Goal: Entertainment & Leisure: Consume media (video, audio)

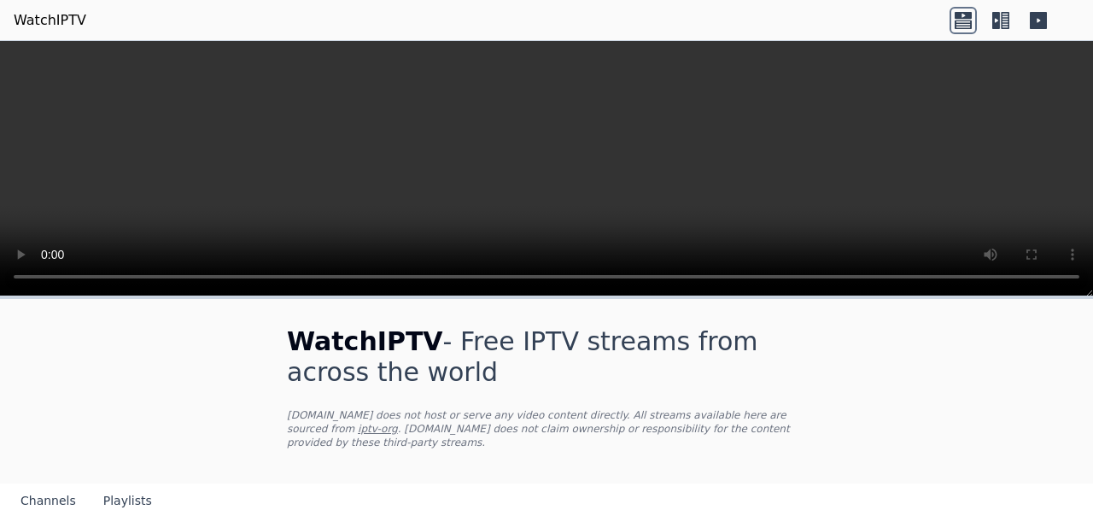
scroll to position [29, 0]
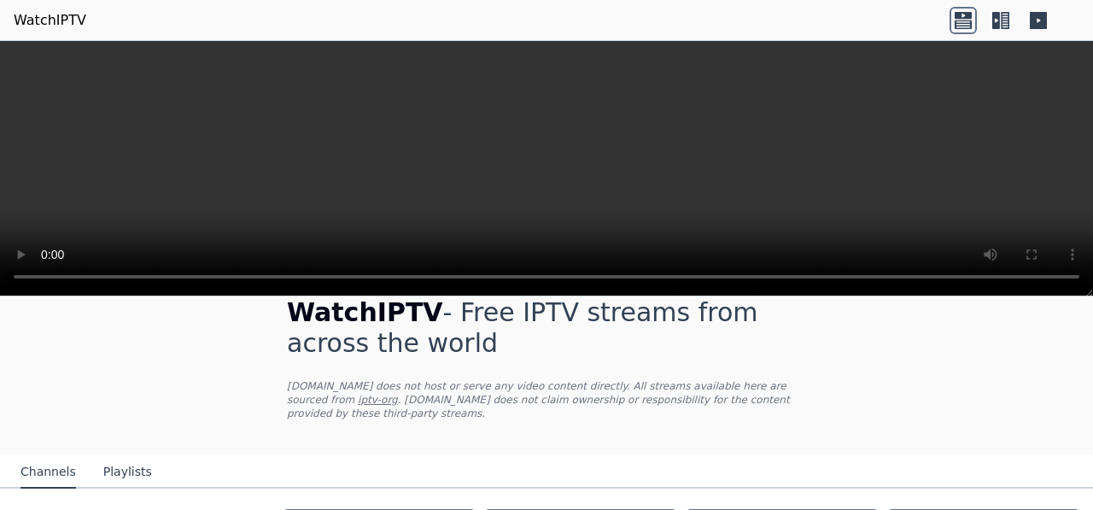
click at [398, 394] on link "iptv-org" at bounding box center [378, 400] width 40 height 12
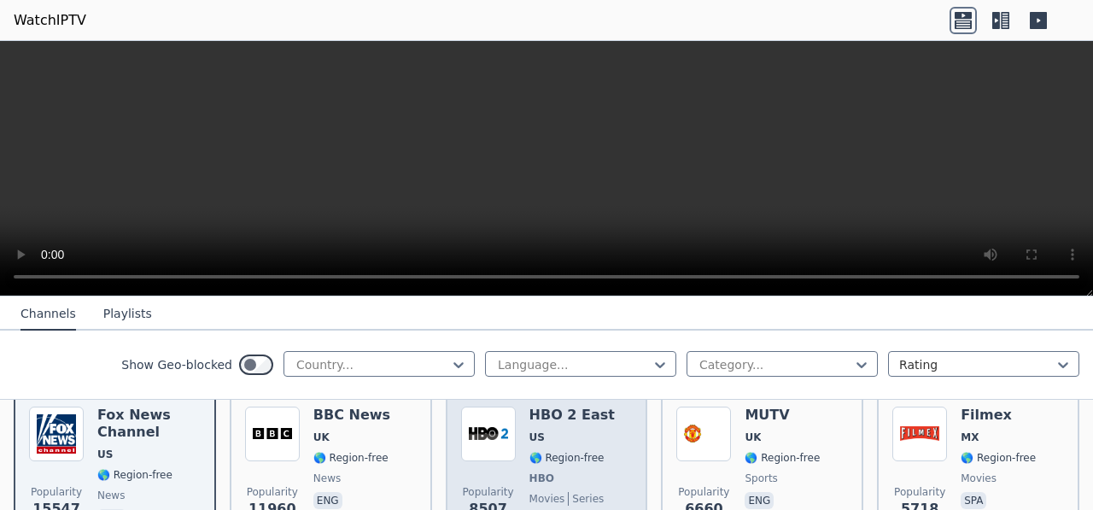
scroll to position [210, 0]
drag, startPoint x: 558, startPoint y: 426, endPoint x: 570, endPoint y: 447, distance: 24.5
click at [570, 450] on span "🌎 Region-free" at bounding box center [566, 457] width 75 height 14
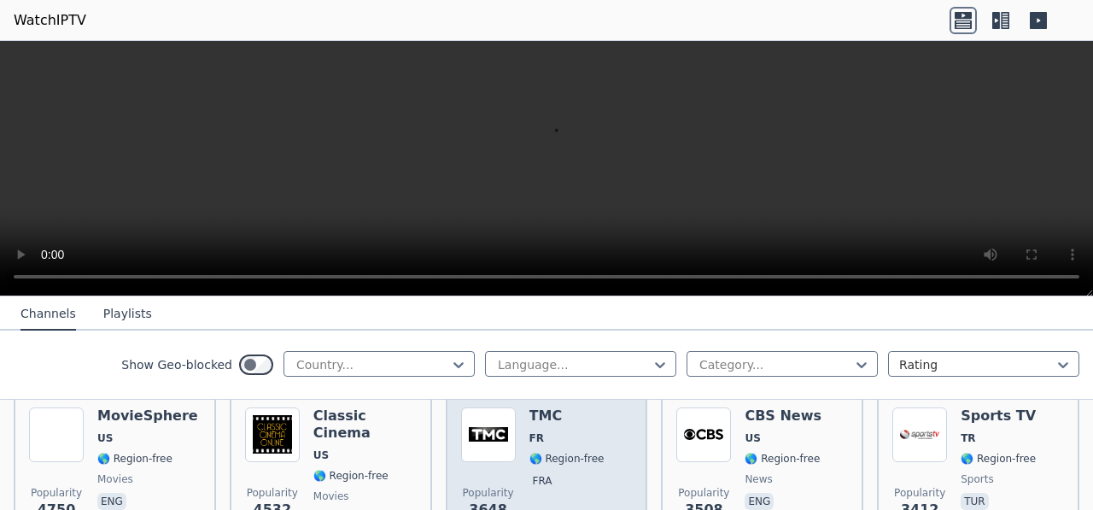
scroll to position [380, 0]
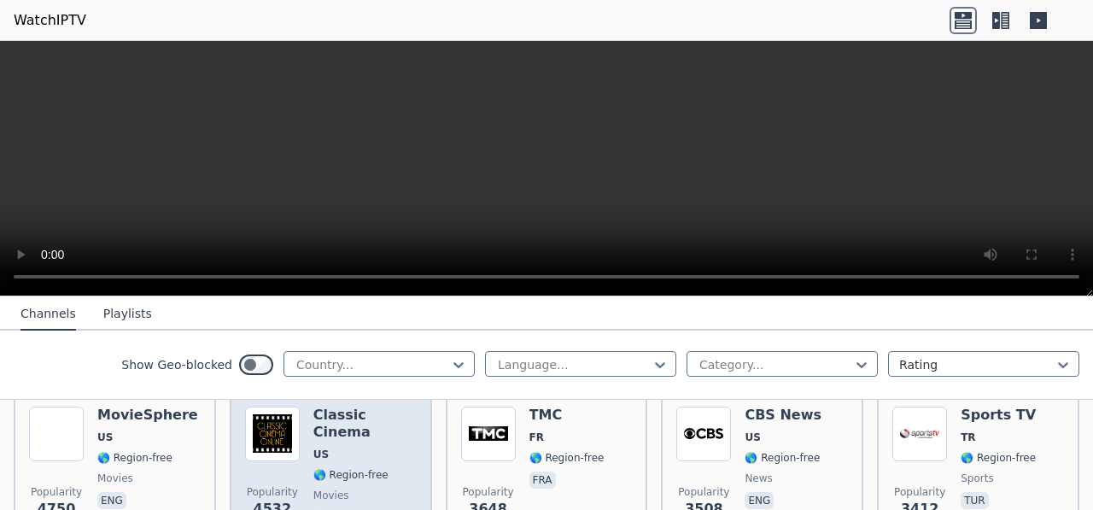
click at [351, 468] on span "🌎 Region-free" at bounding box center [350, 475] width 75 height 14
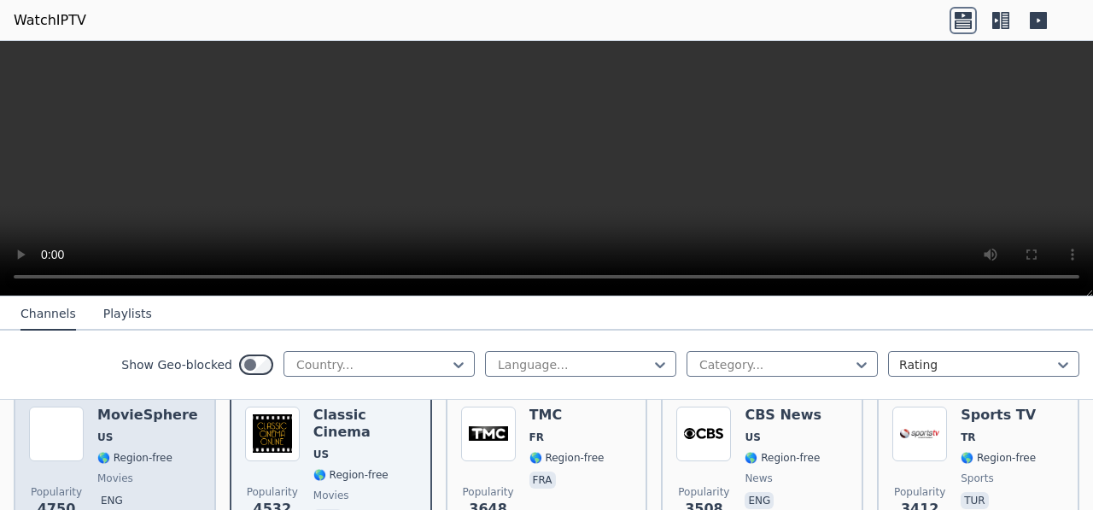
click at [161, 430] on span "US" at bounding box center [147, 437] width 101 height 14
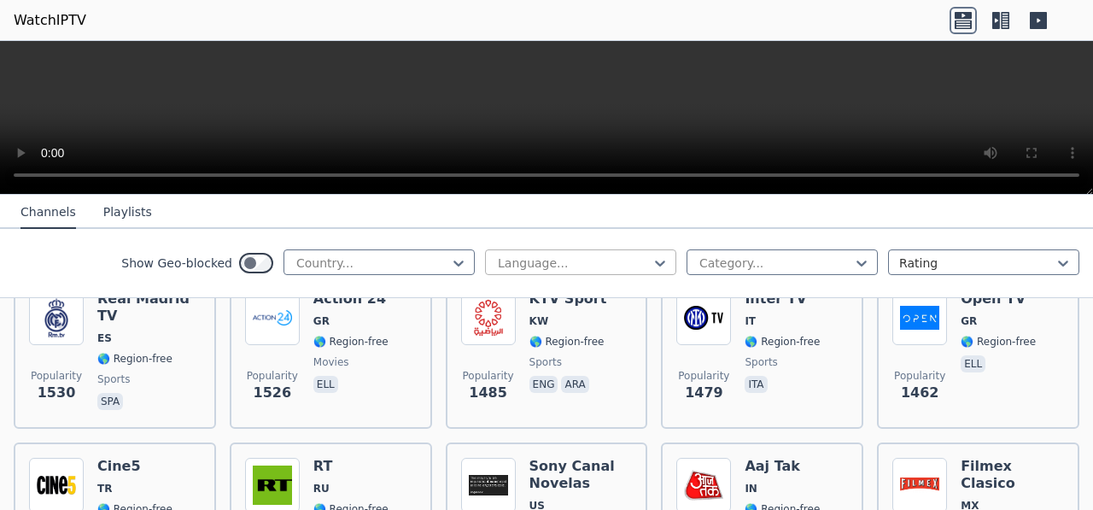
scroll to position [1403, 0]
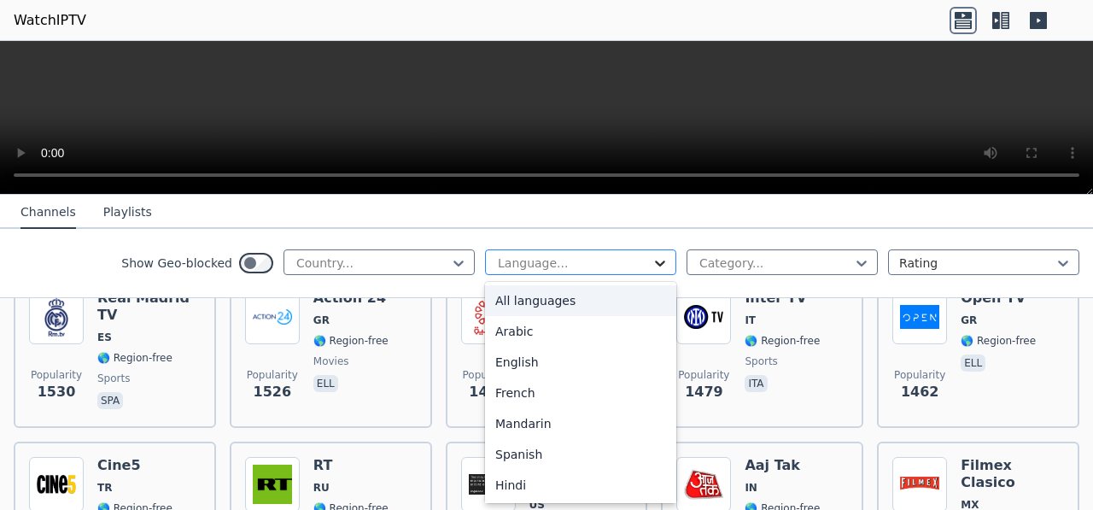
click at [652, 260] on icon at bounding box center [660, 262] width 17 height 17
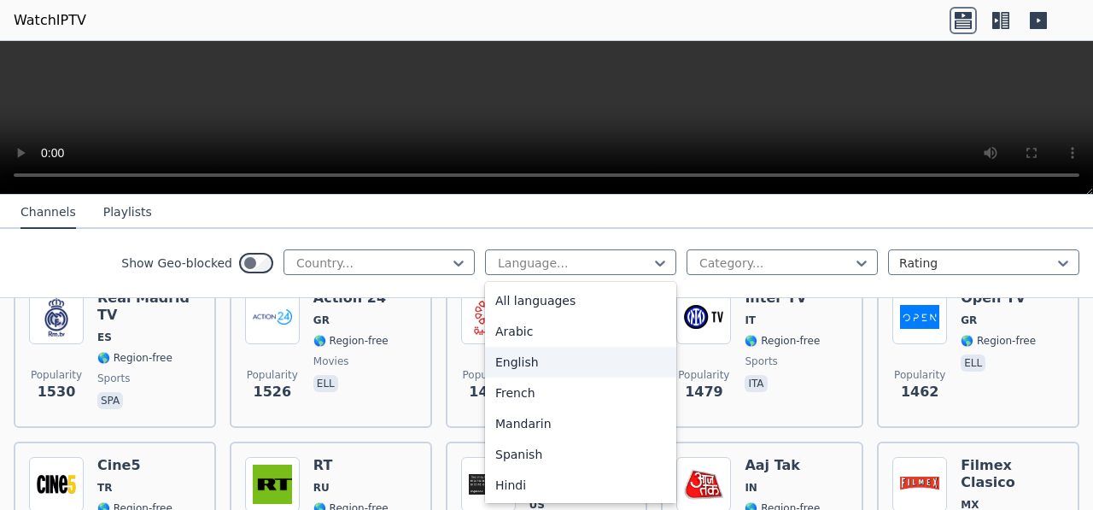
click at [537, 361] on div "English" at bounding box center [580, 362] width 191 height 31
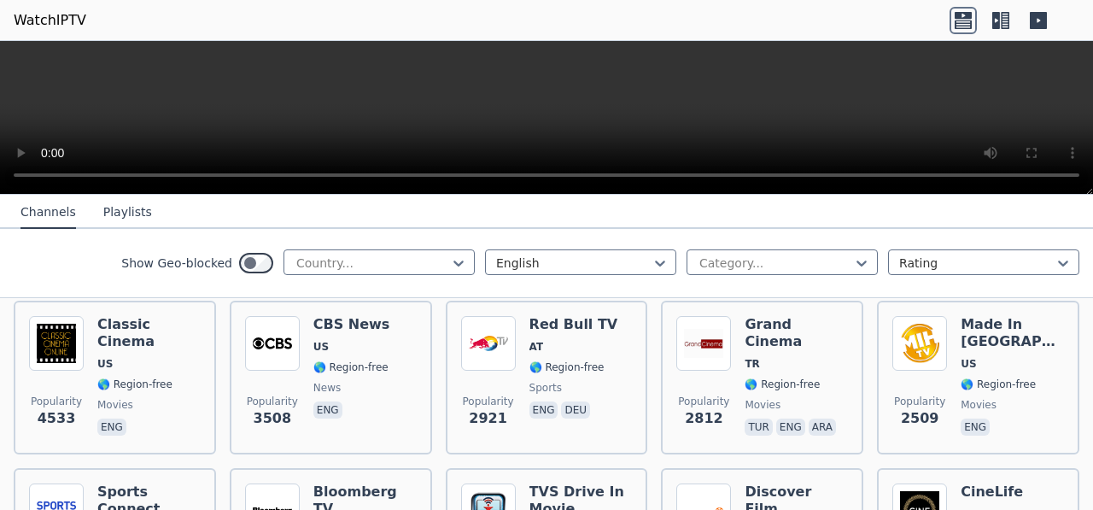
scroll to position [370, 0]
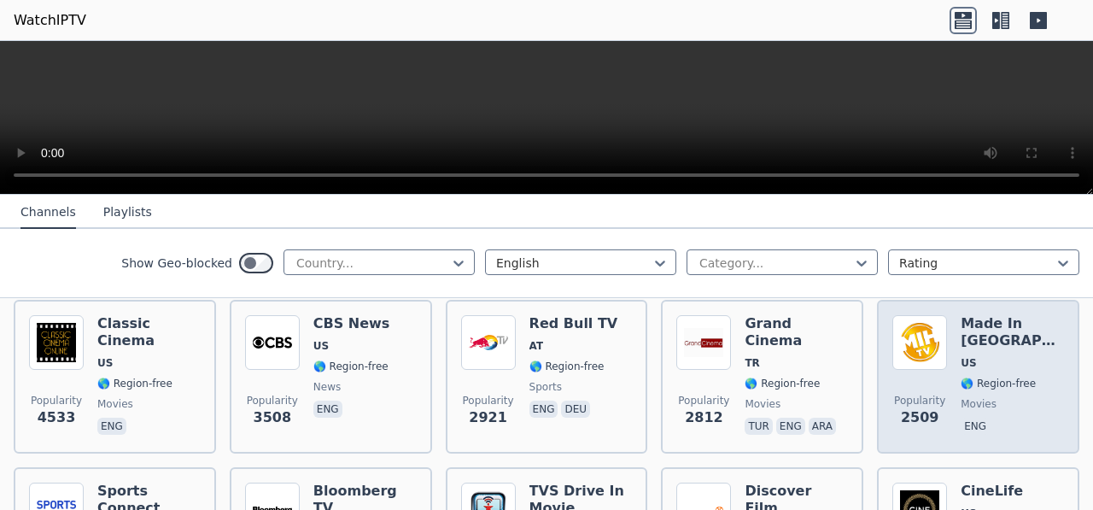
click at [971, 326] on h6 "Made In [GEOGRAPHIC_DATA]" at bounding box center [1012, 332] width 103 height 34
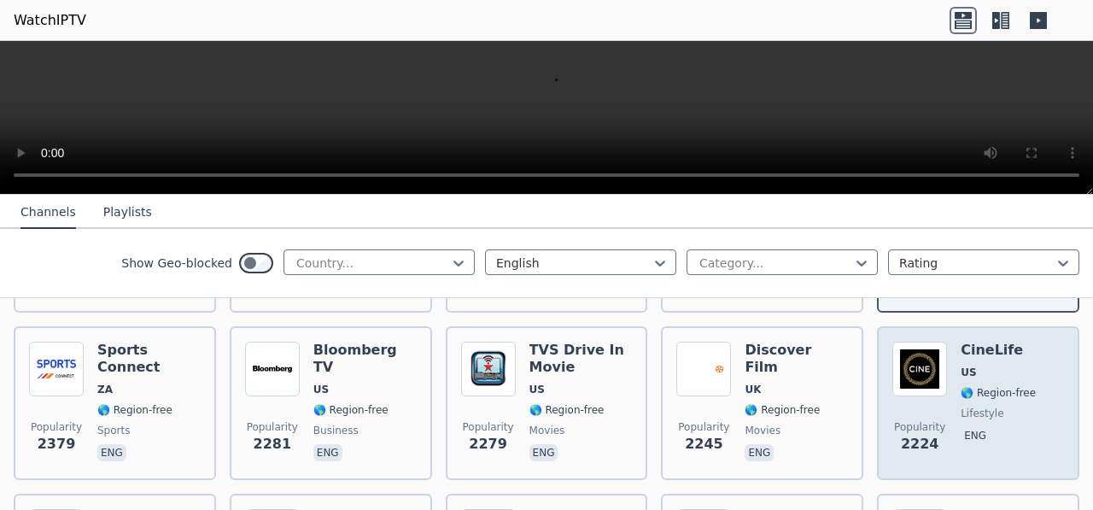
scroll to position [511, 0]
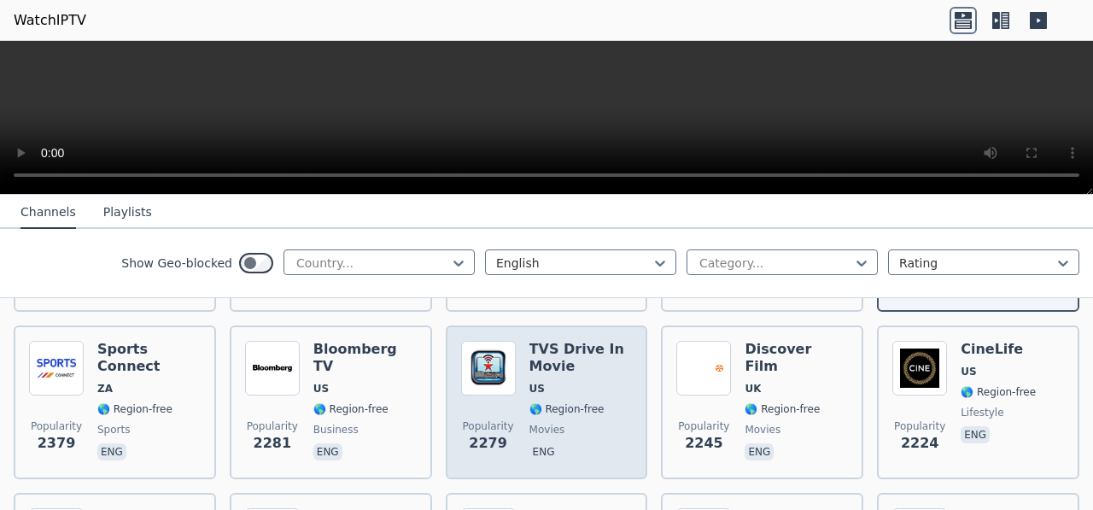
click at [544, 365] on div "TVS Drive In Movie US 🌎 Region-free movies eng" at bounding box center [580, 402] width 103 height 123
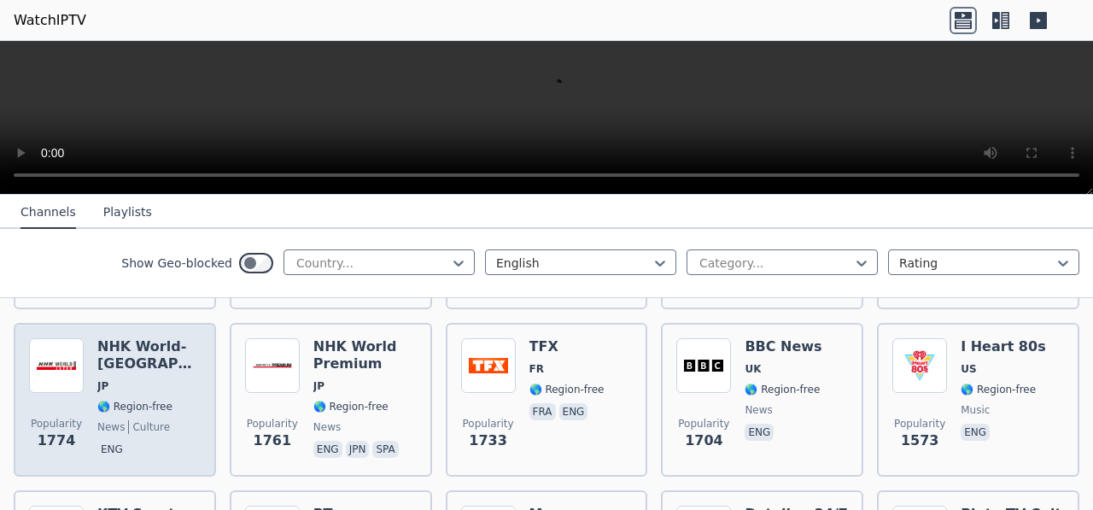
scroll to position [853, 0]
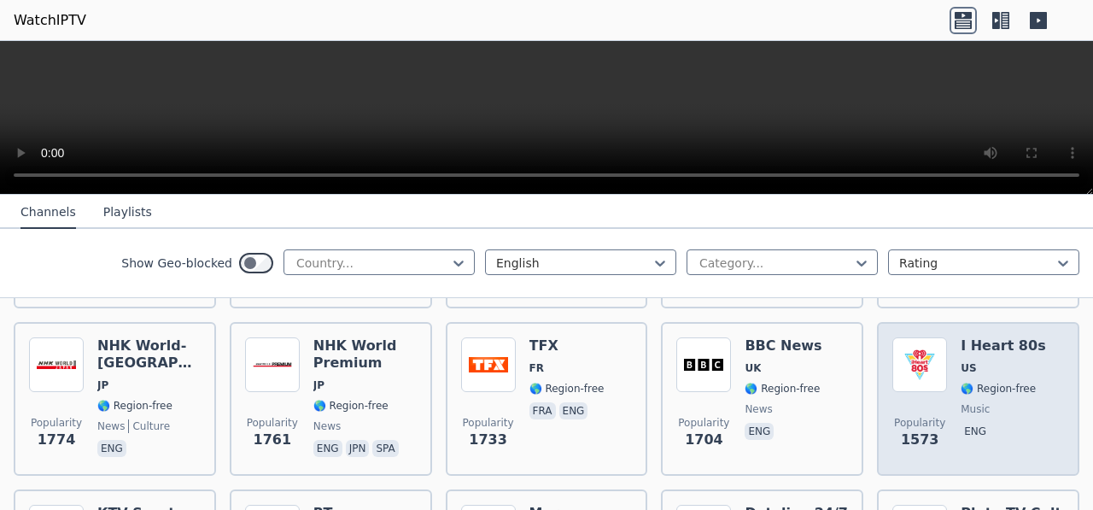
click at [998, 361] on span "US" at bounding box center [1003, 368] width 85 height 14
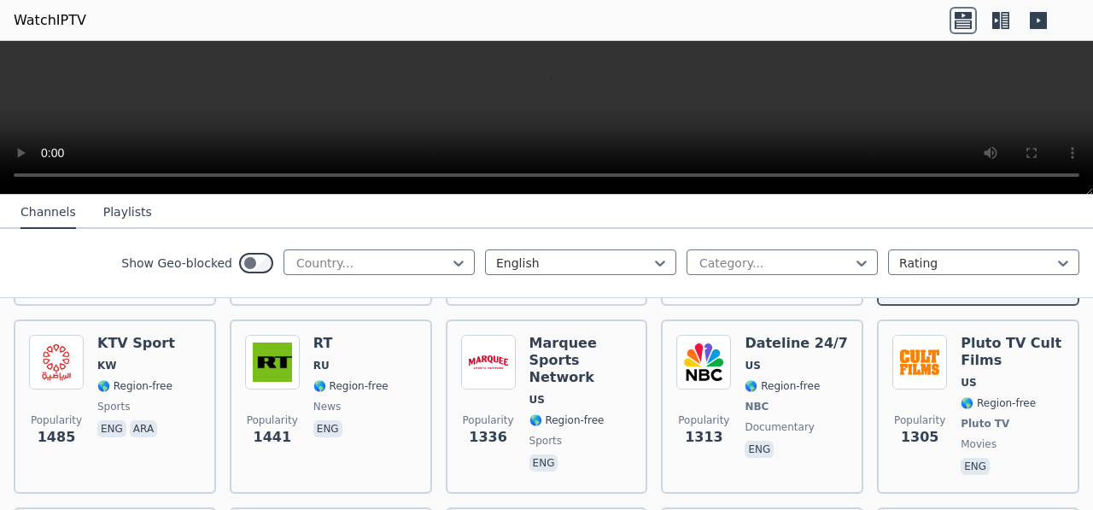
scroll to position [1024, 0]
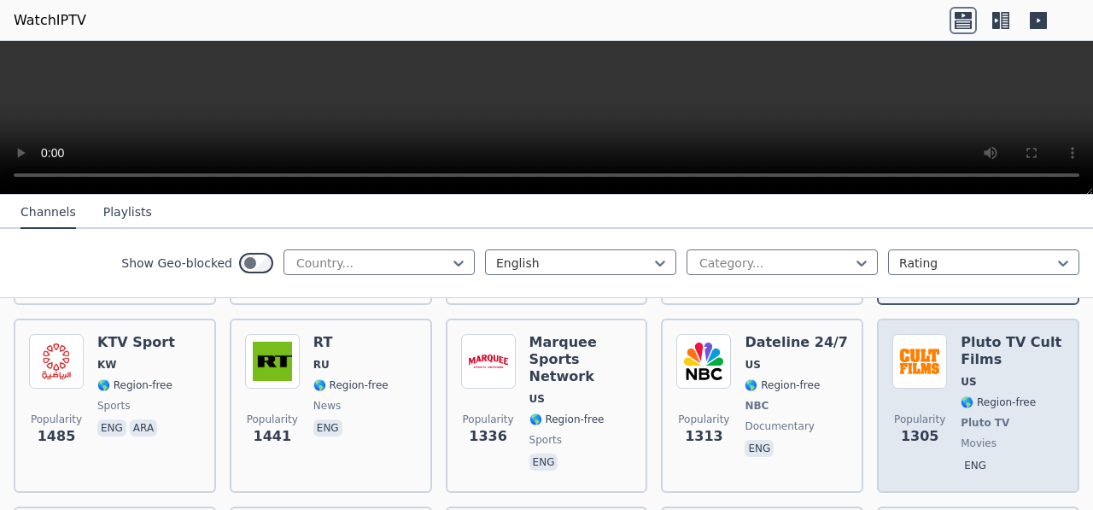
click at [979, 375] on span "US" at bounding box center [1012, 382] width 103 height 14
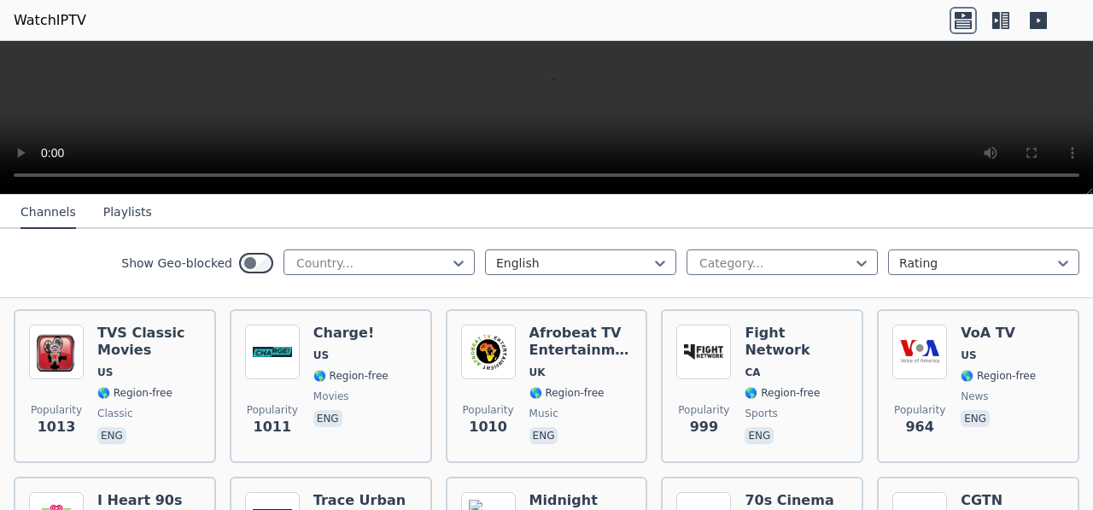
scroll to position [1564, 0]
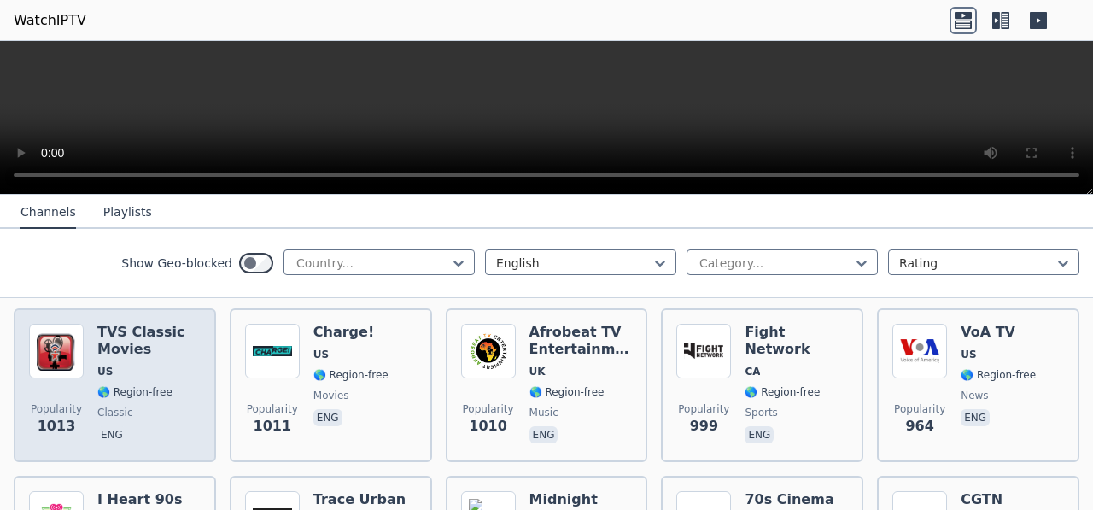
click at [139, 365] on span "US" at bounding box center [148, 372] width 103 height 14
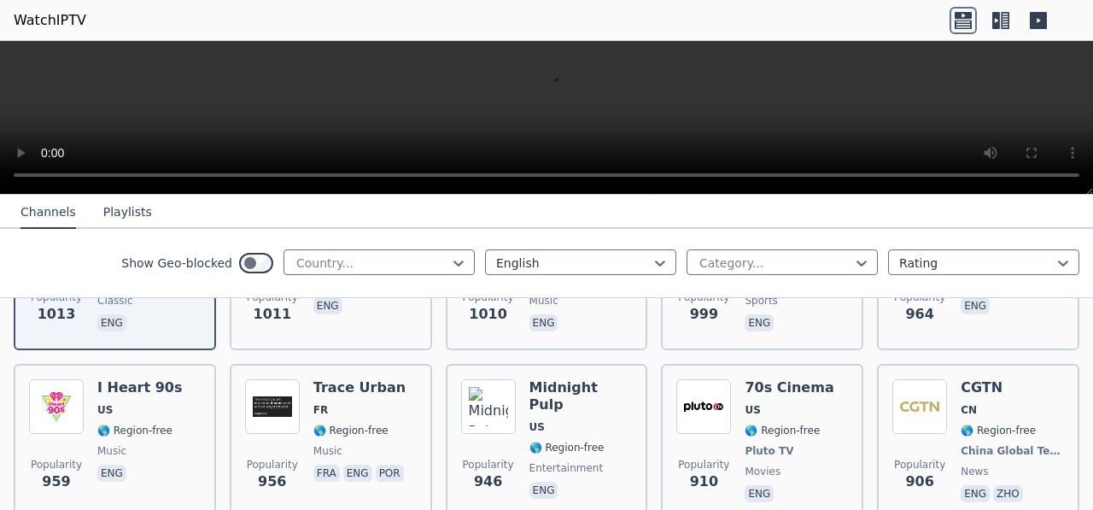
scroll to position [1677, 0]
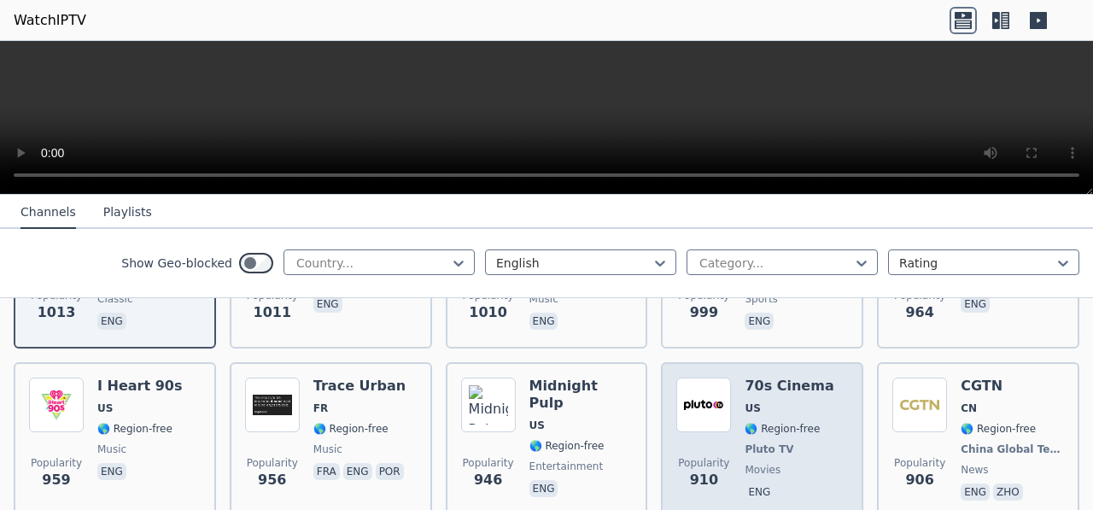
click at [772, 401] on span "US" at bounding box center [789, 408] width 89 height 14
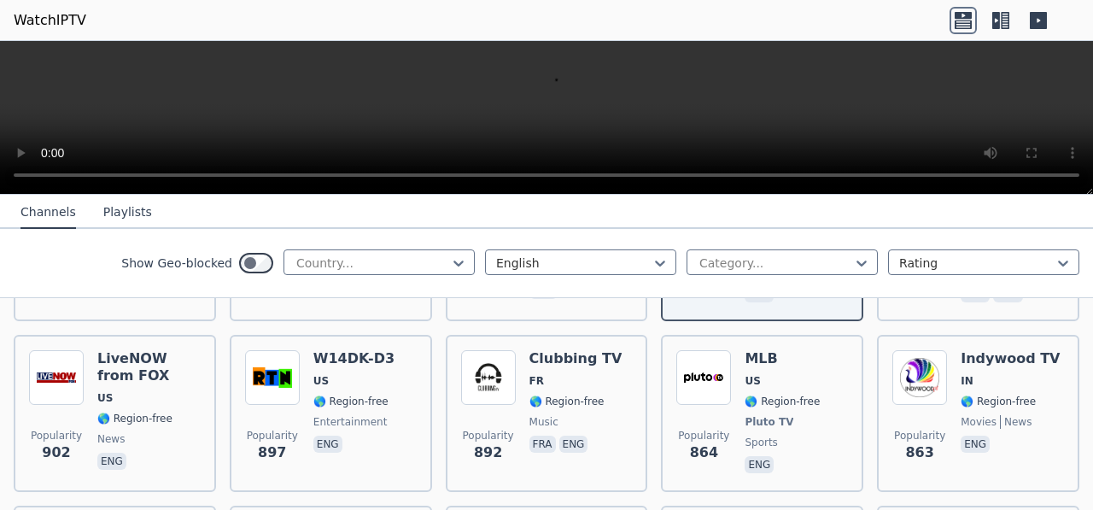
scroll to position [1876, 0]
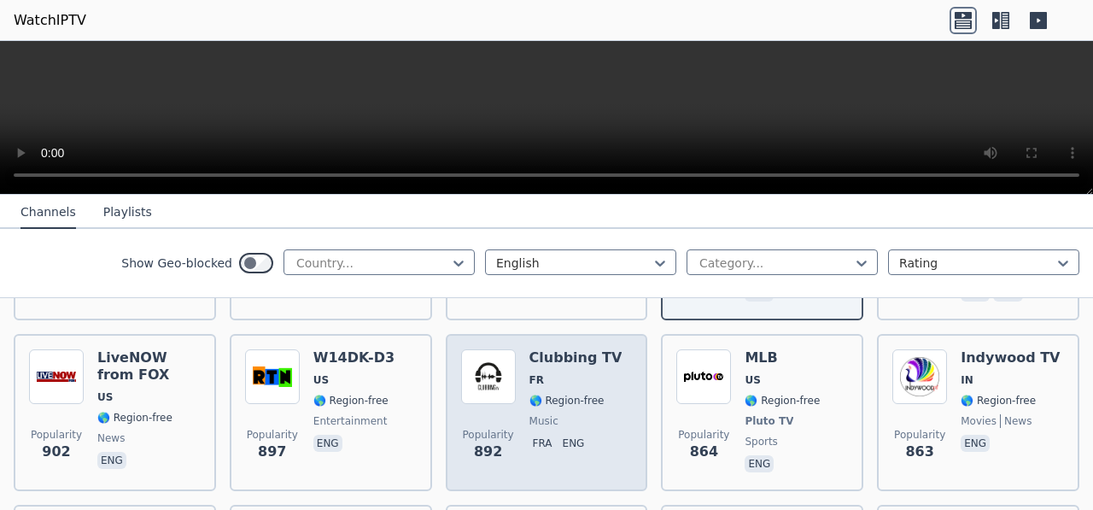
click at [553, 395] on div "Clubbing TV FR 🌎 Region-free music fra eng" at bounding box center [575, 412] width 93 height 126
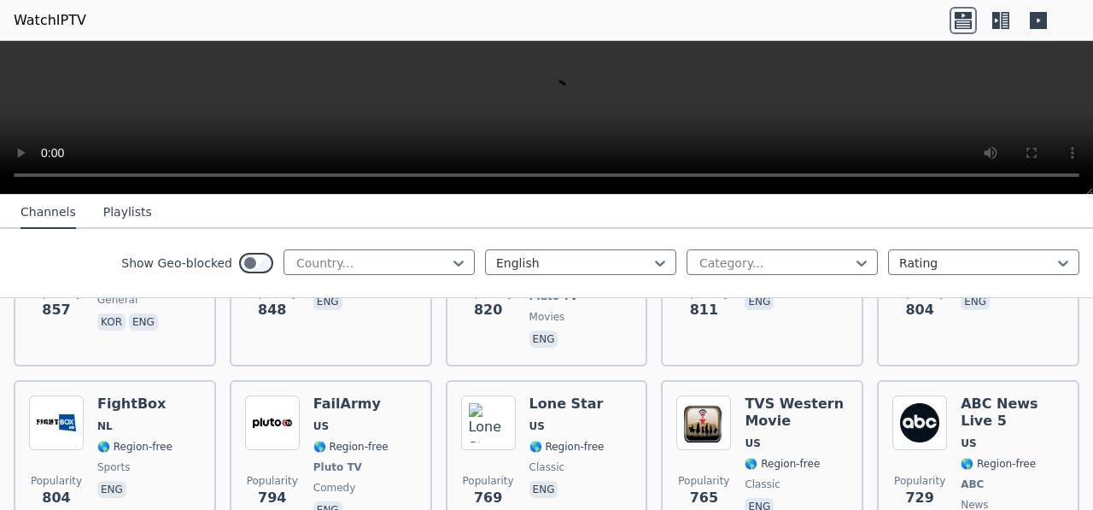
scroll to position [2189, 0]
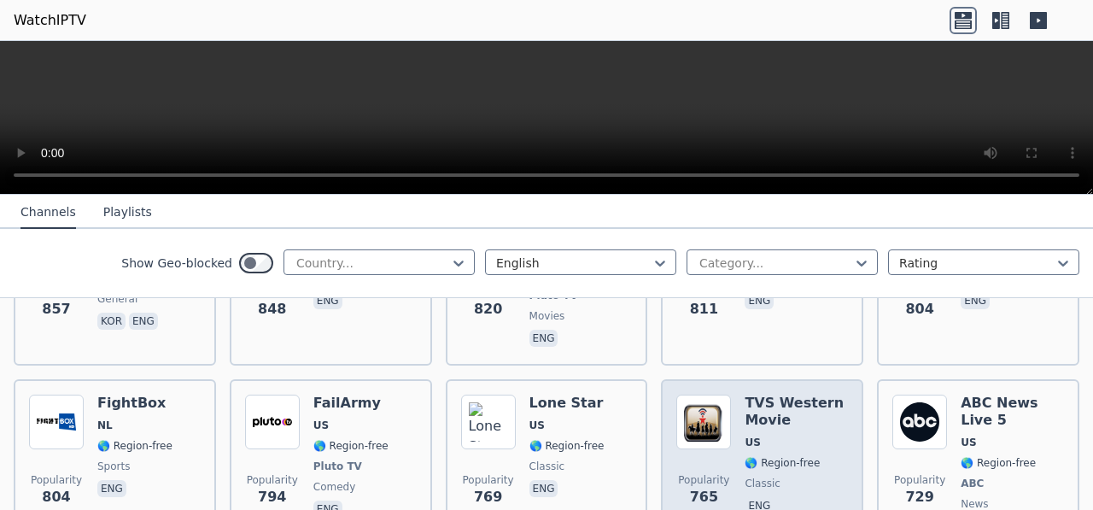
click at [768, 395] on h6 "TVS Western Movie" at bounding box center [796, 412] width 103 height 34
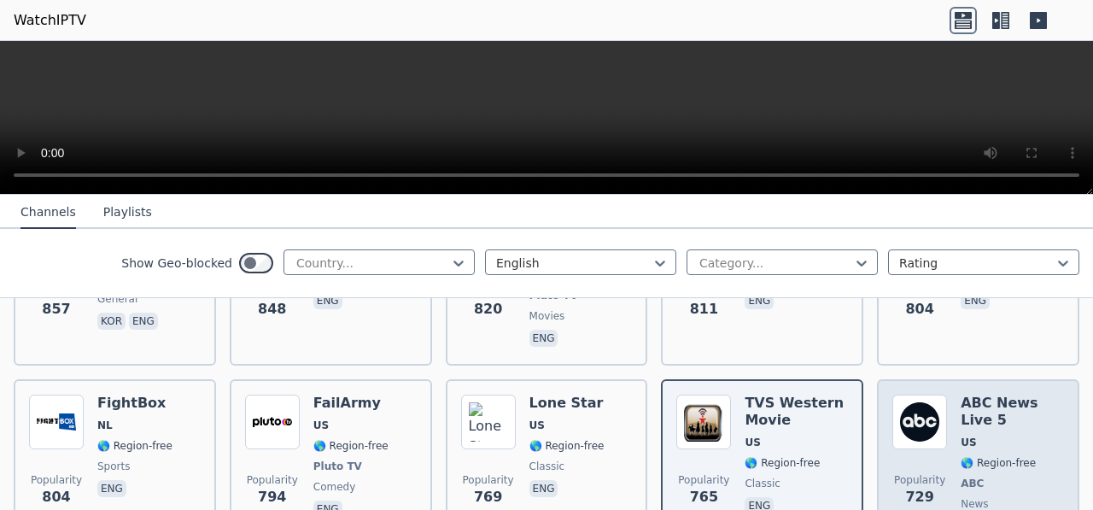
click at [971, 435] on span "US" at bounding box center [1012, 442] width 103 height 14
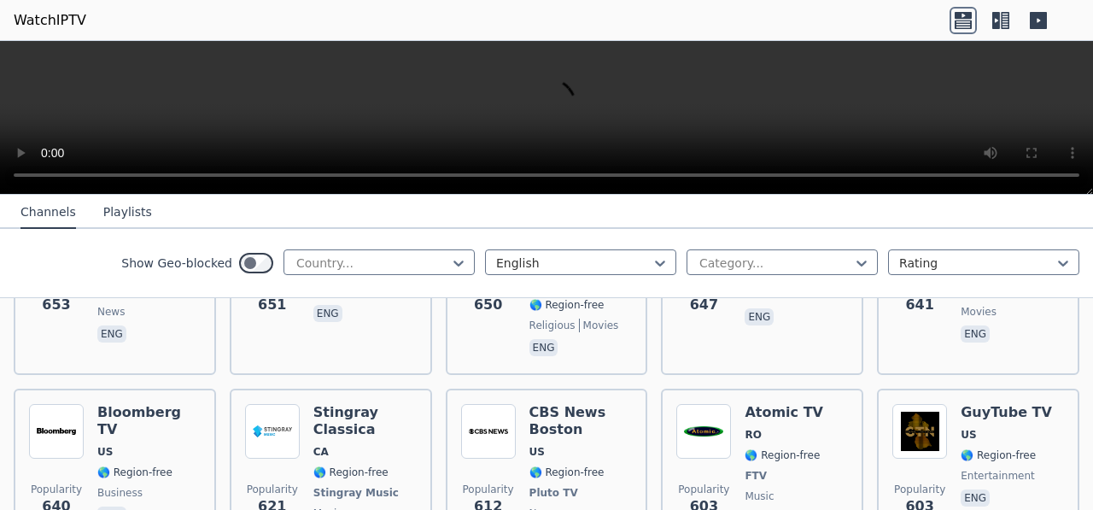
scroll to position [2758, 0]
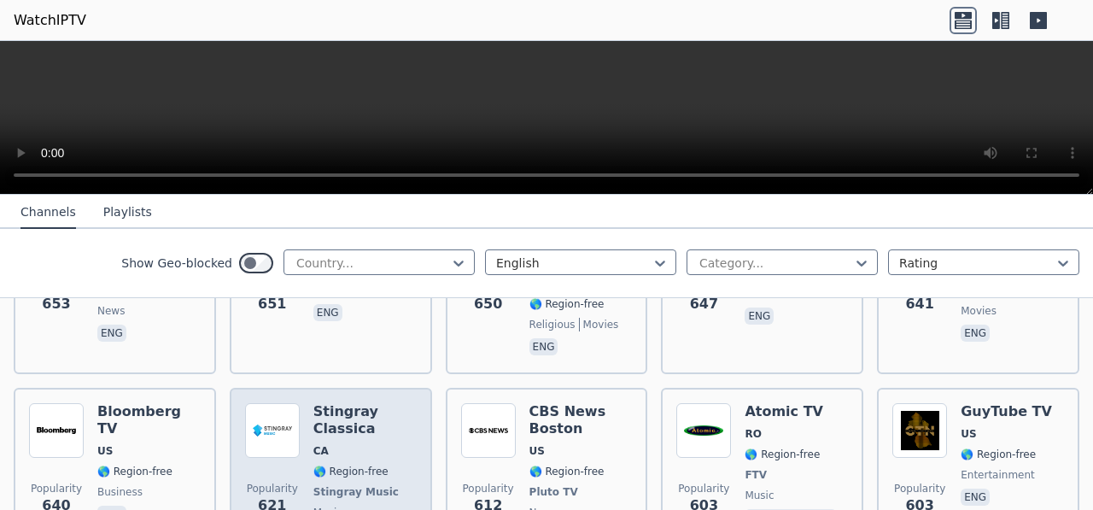
click at [352, 465] on span "🌎 Region-free" at bounding box center [350, 472] width 75 height 14
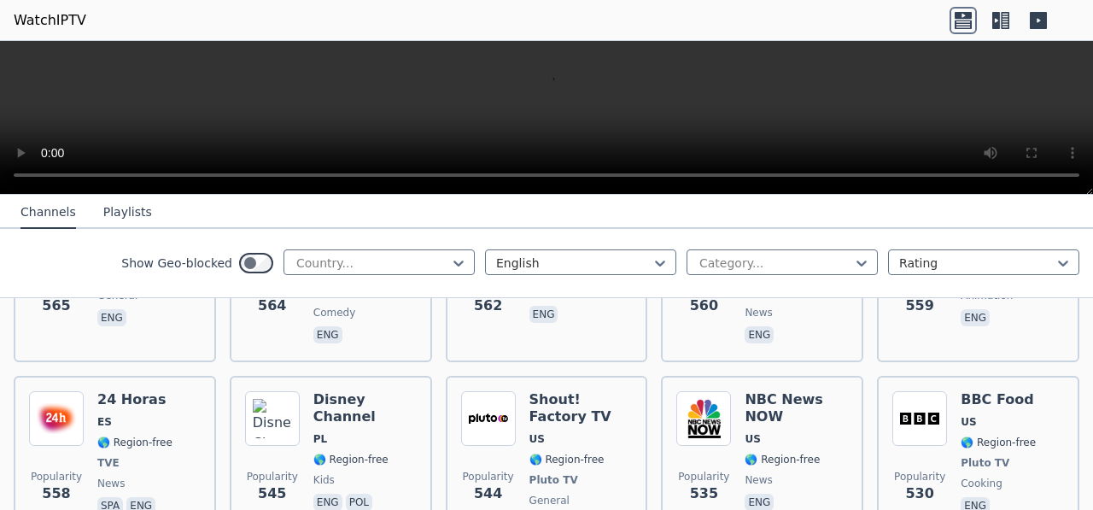
scroll to position [3355, 0]
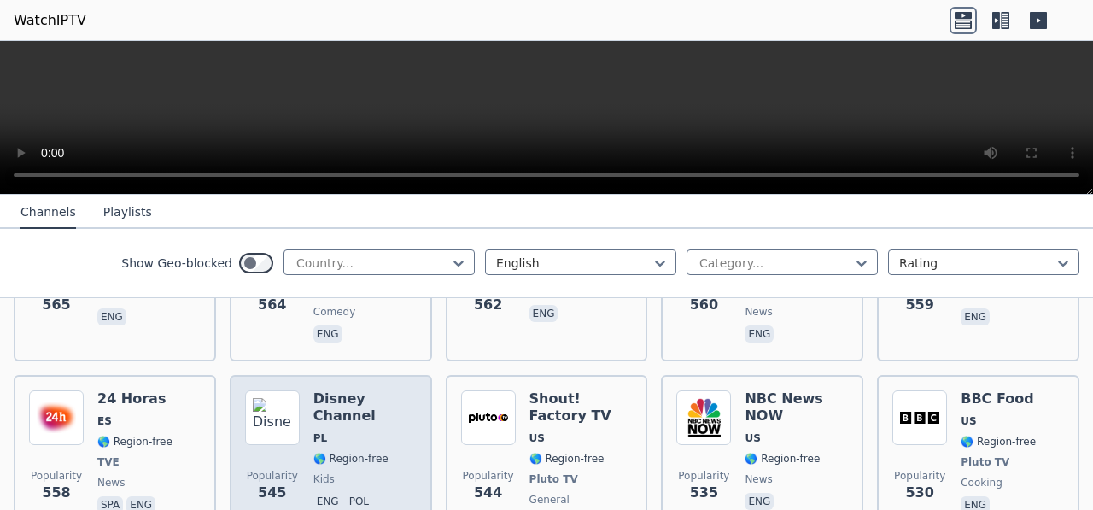
click at [356, 452] on span "🌎 Region-free" at bounding box center [350, 459] width 75 height 14
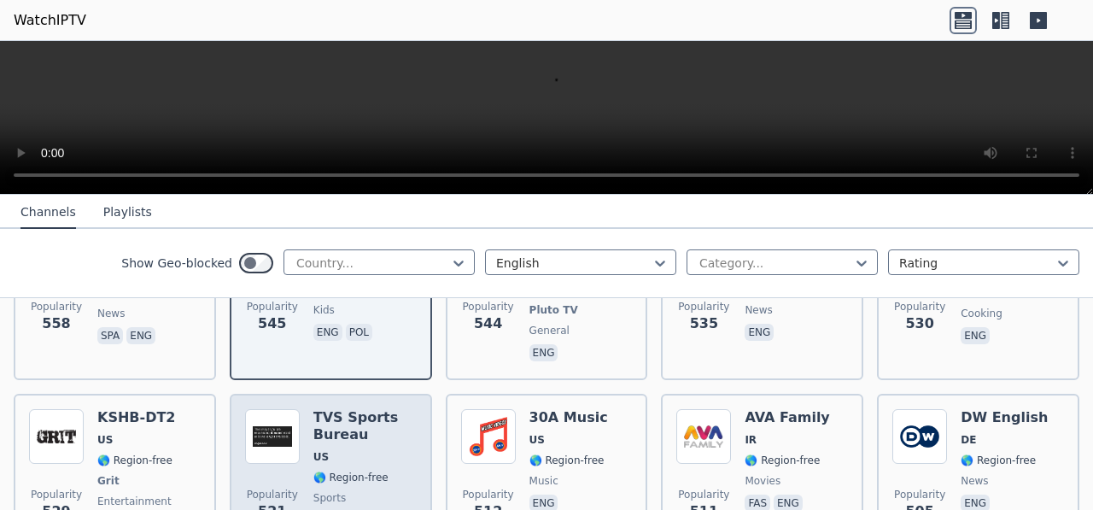
scroll to position [3525, 0]
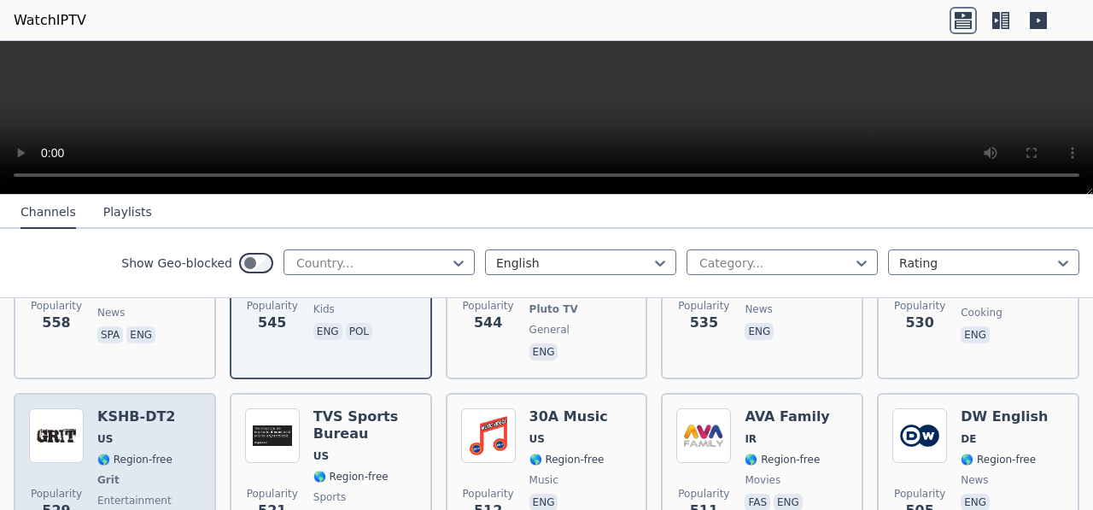
click at [147, 432] on span "US" at bounding box center [136, 439] width 78 height 14
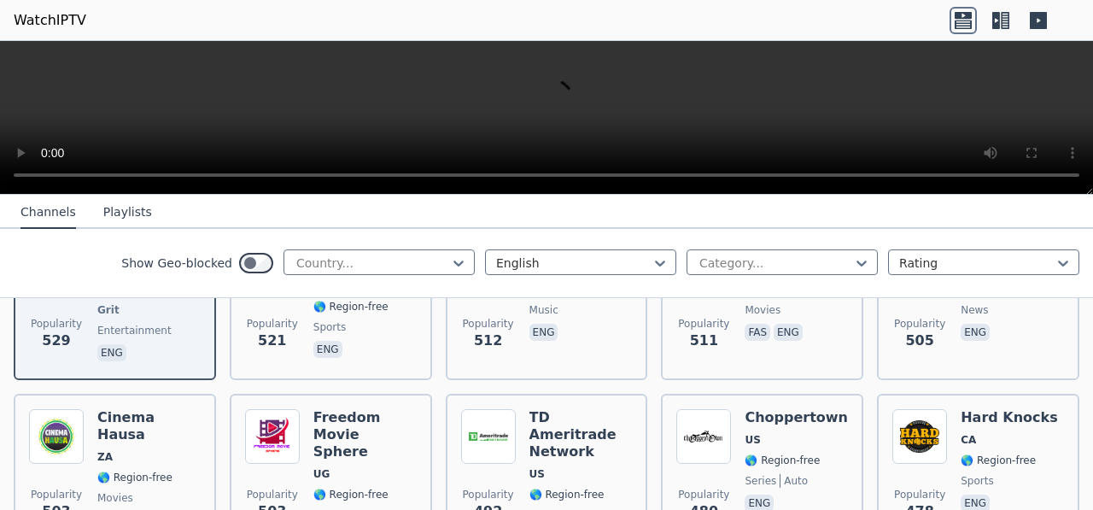
scroll to position [3696, 0]
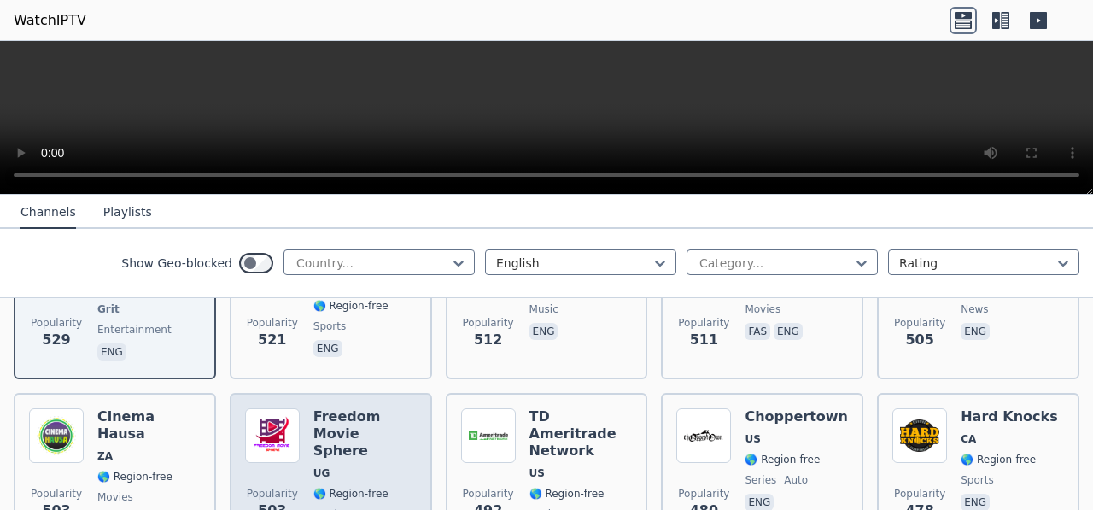
click at [362, 466] on span "UG" at bounding box center [364, 473] width 103 height 14
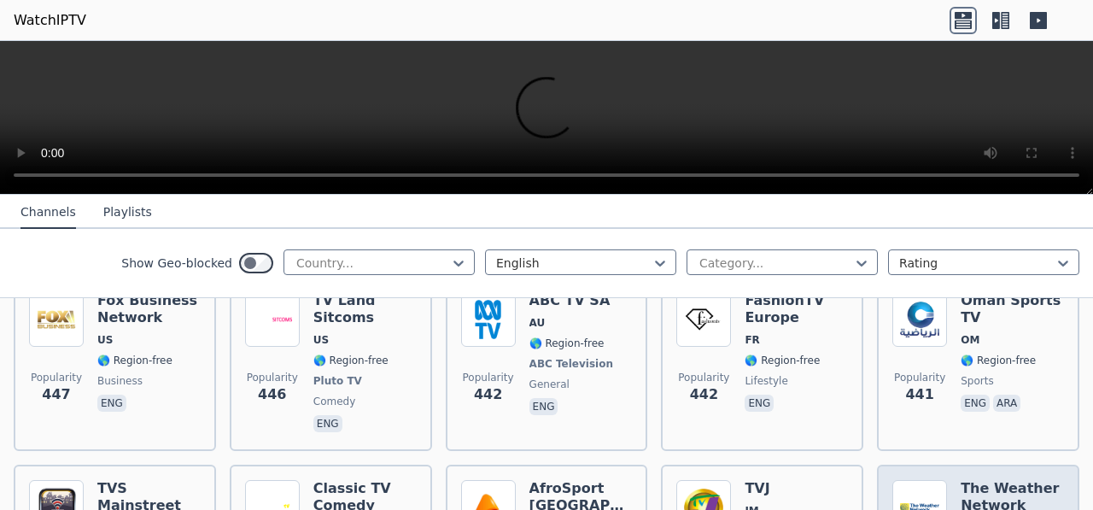
scroll to position [4407, 0]
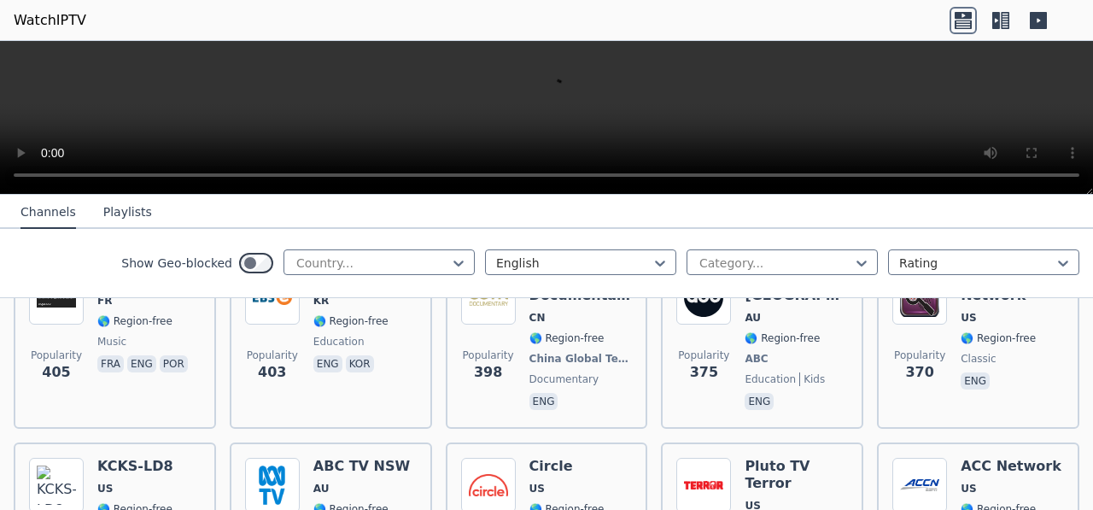
scroll to position [4805, 0]
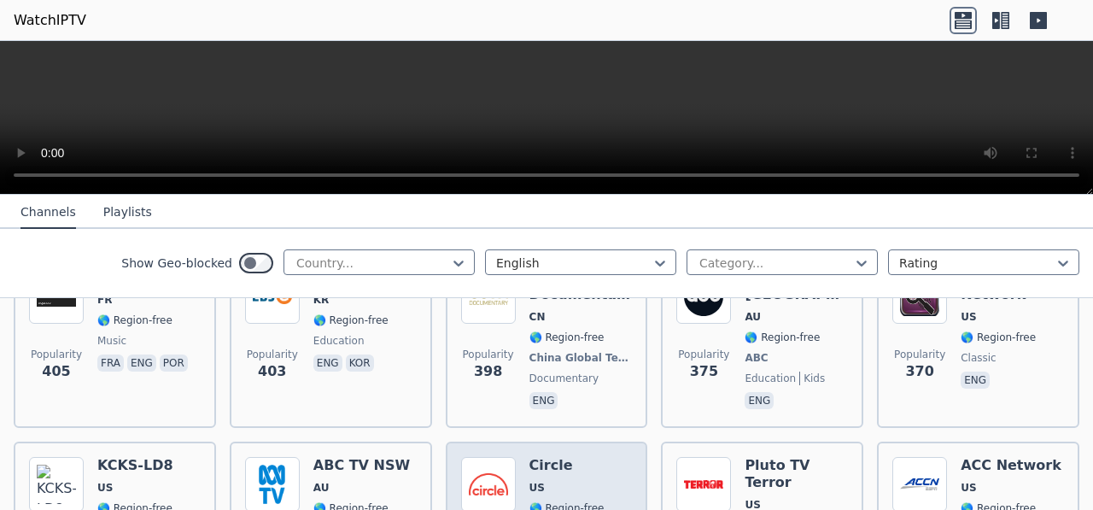
click at [544, 501] on span "🌎 Region-free" at bounding box center [566, 508] width 75 height 14
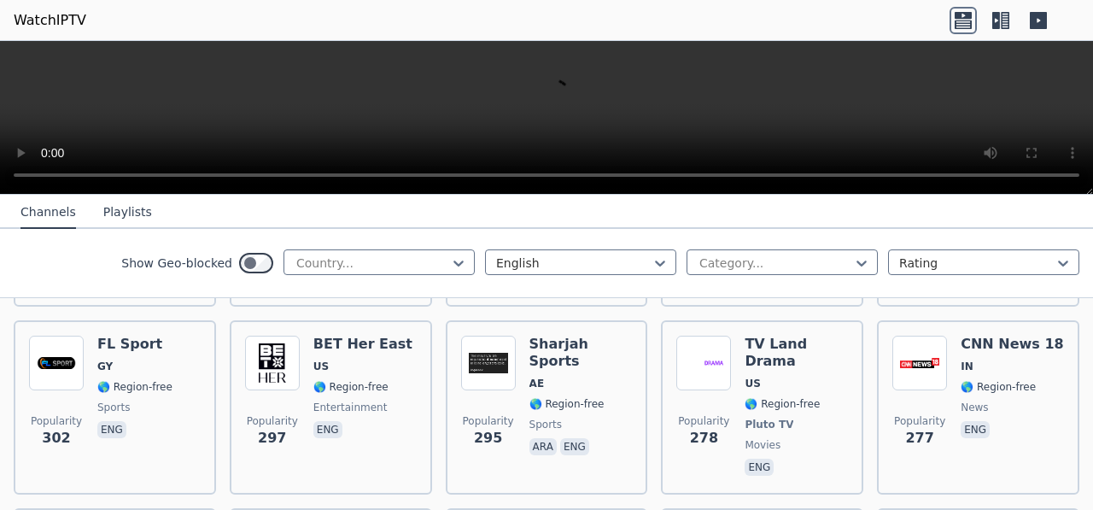
scroll to position [5318, 0]
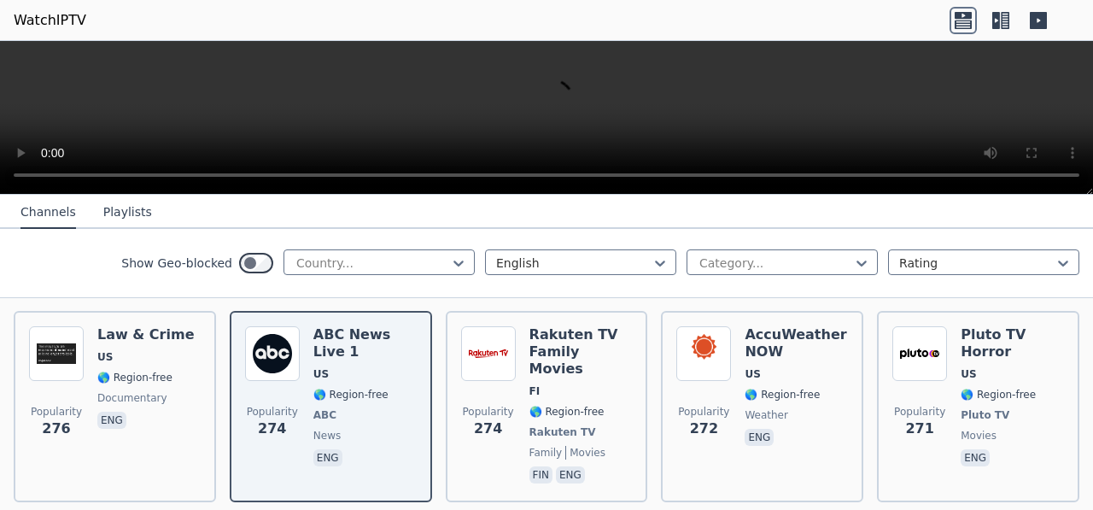
scroll to position [5517, 0]
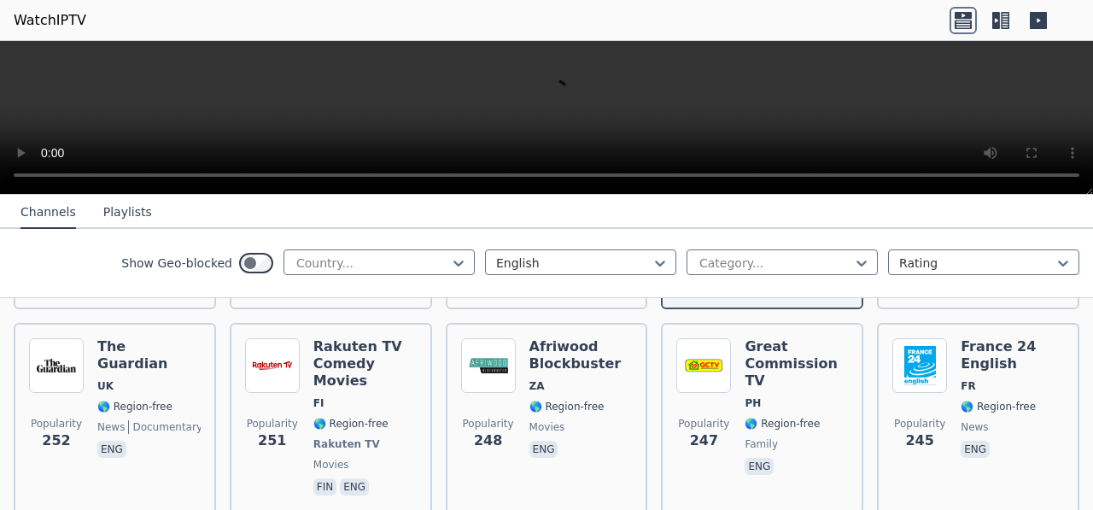
scroll to position [5915, 0]
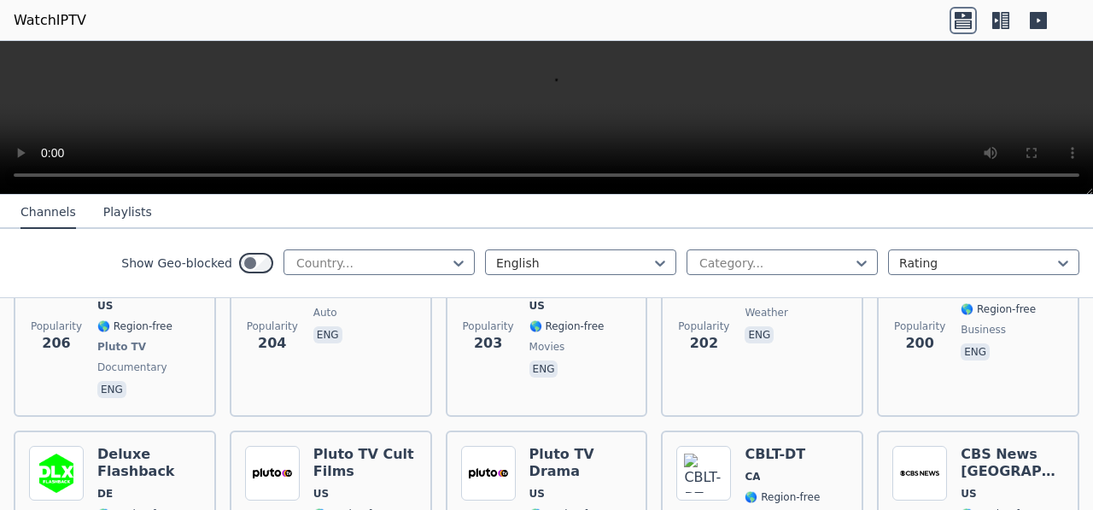
scroll to position [7536, 0]
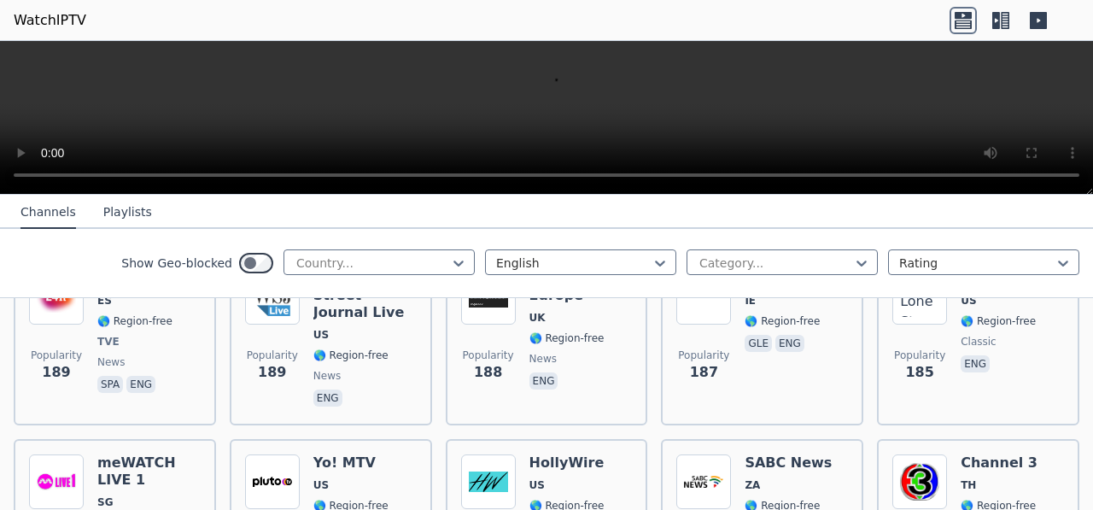
scroll to position [8104, 0]
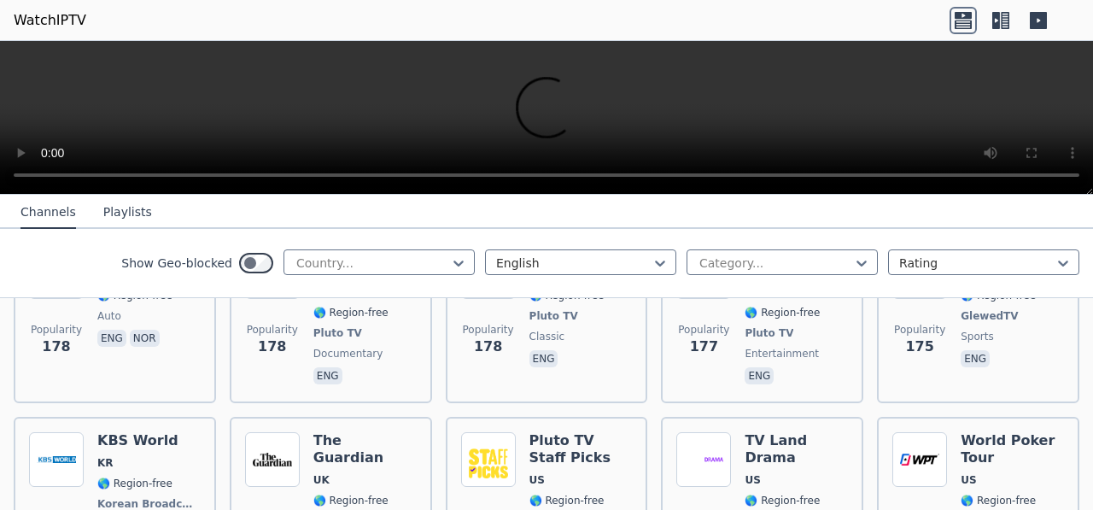
scroll to position [8673, 0]
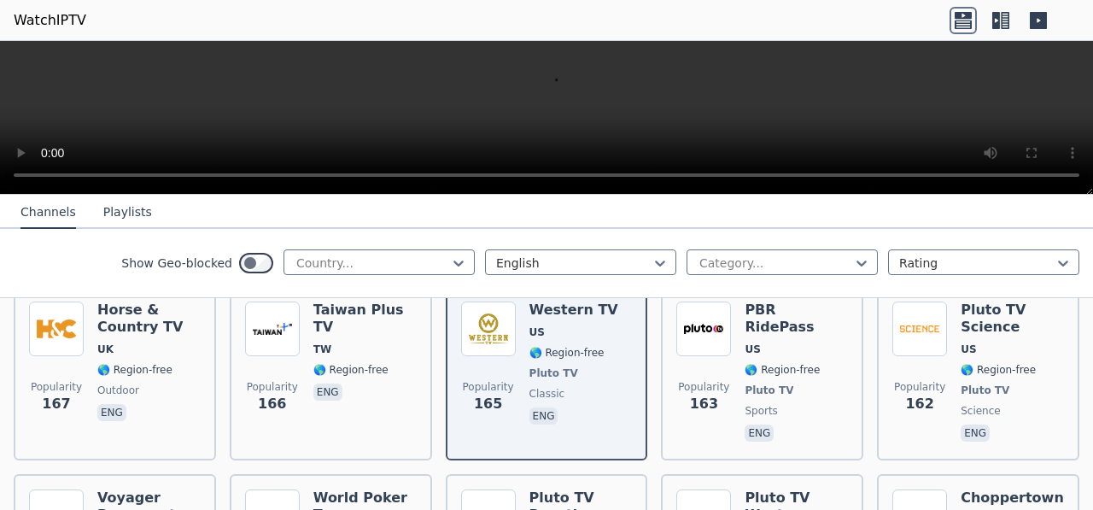
scroll to position [8990, 0]
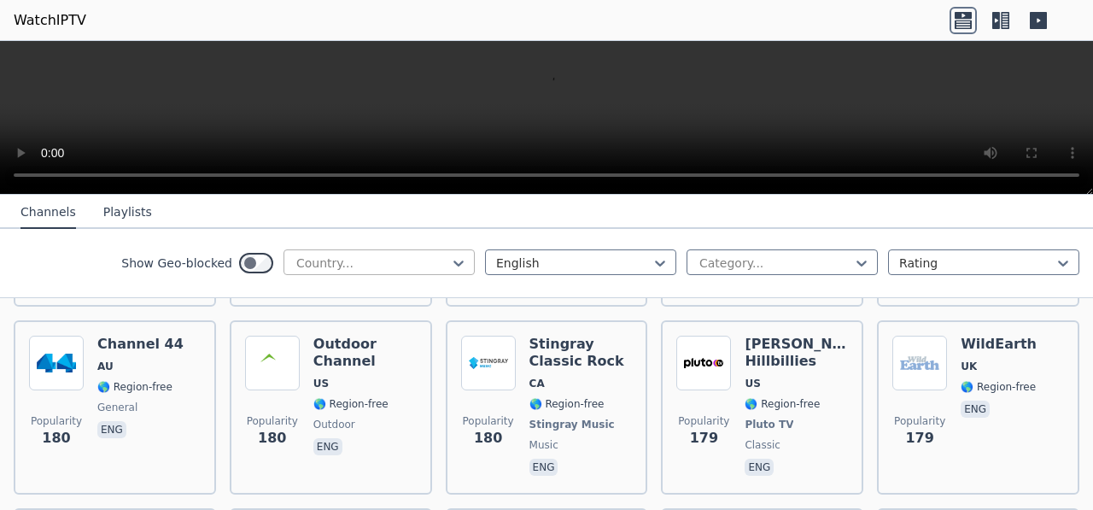
scroll to position [8392, 0]
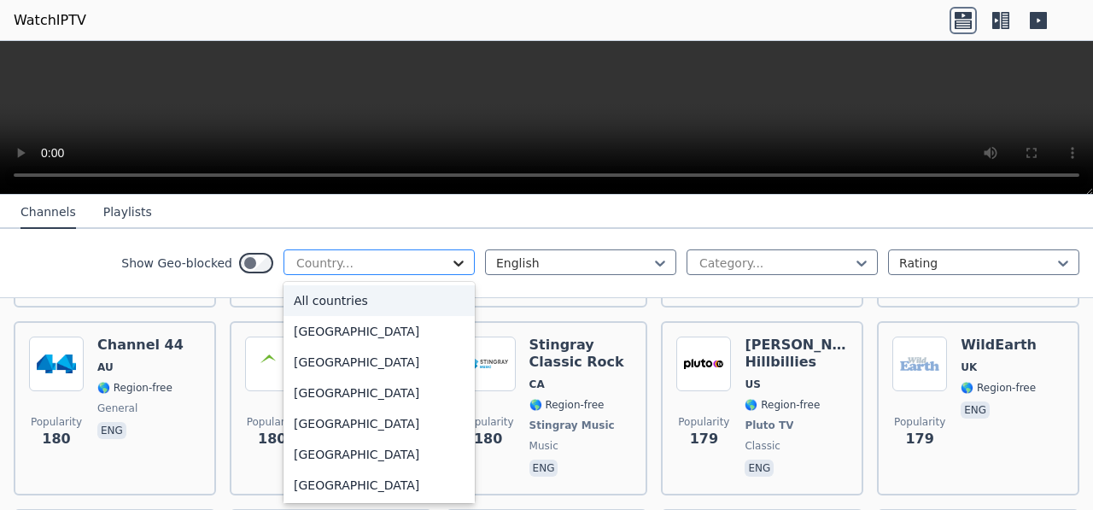
click at [450, 260] on icon at bounding box center [458, 262] width 17 height 17
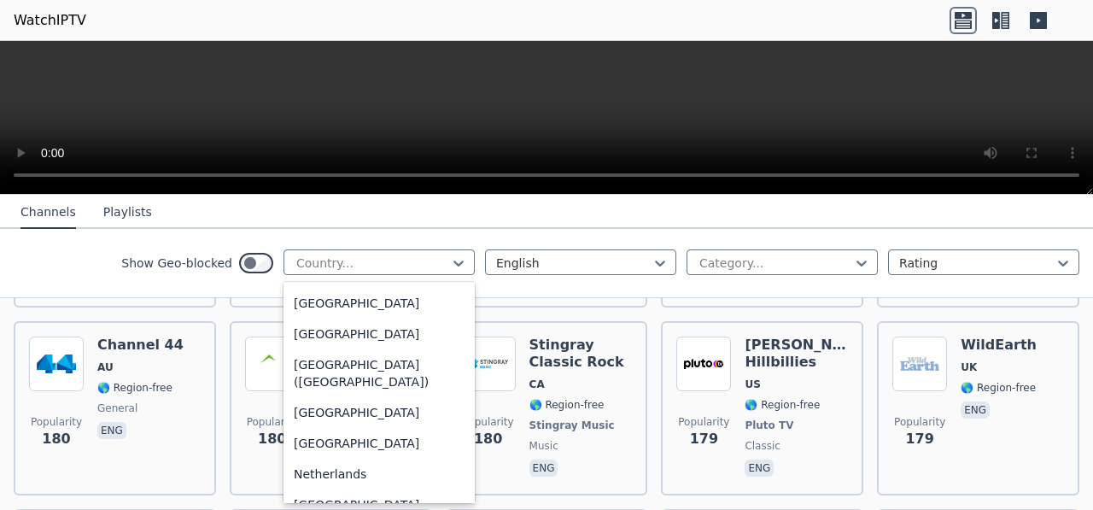
scroll to position [3961, 0]
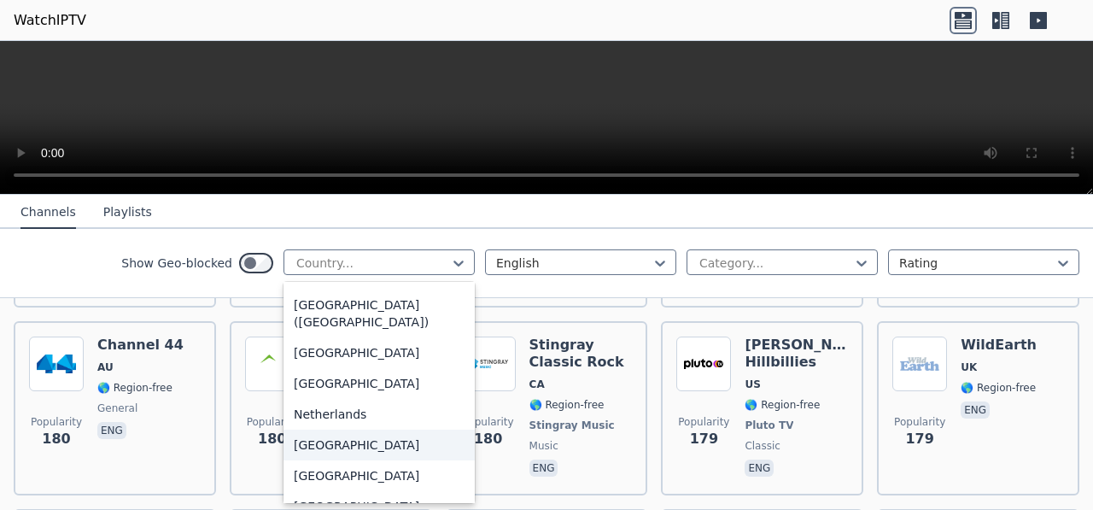
click at [338, 441] on div "[GEOGRAPHIC_DATA]" at bounding box center [378, 445] width 191 height 31
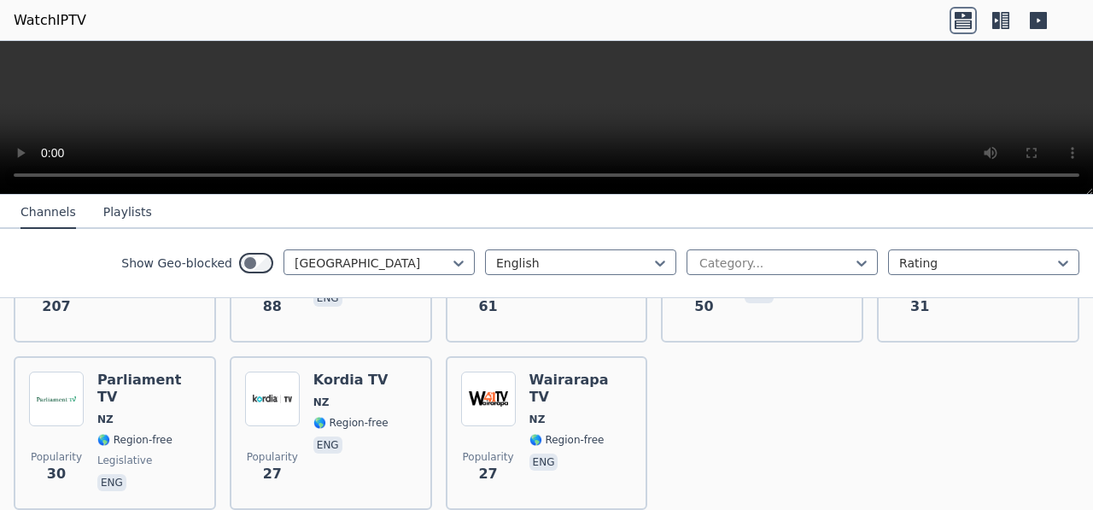
scroll to position [311, 0]
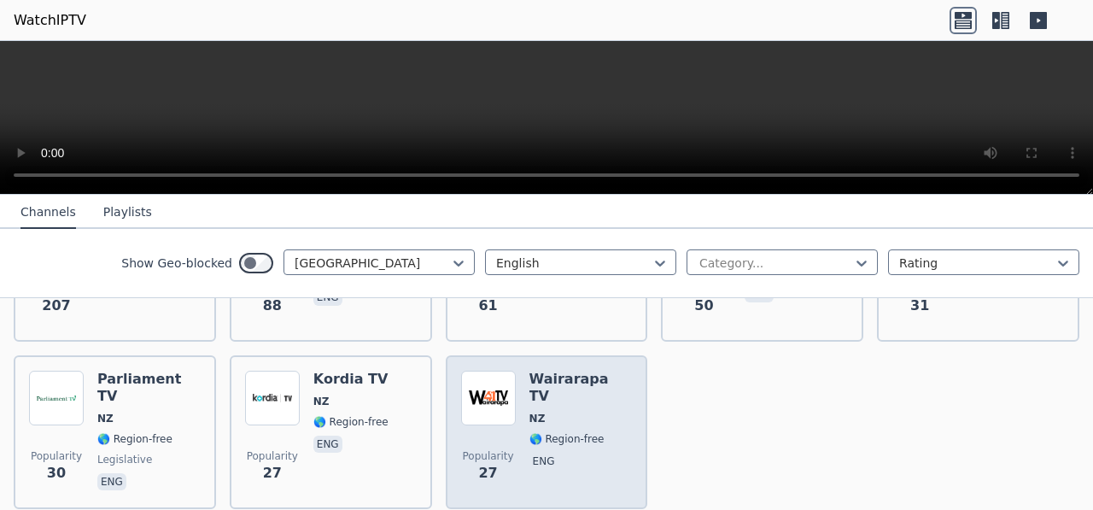
click at [538, 375] on div "Wairarapa TV NZ 🌎 Region-free eng" at bounding box center [580, 432] width 103 height 123
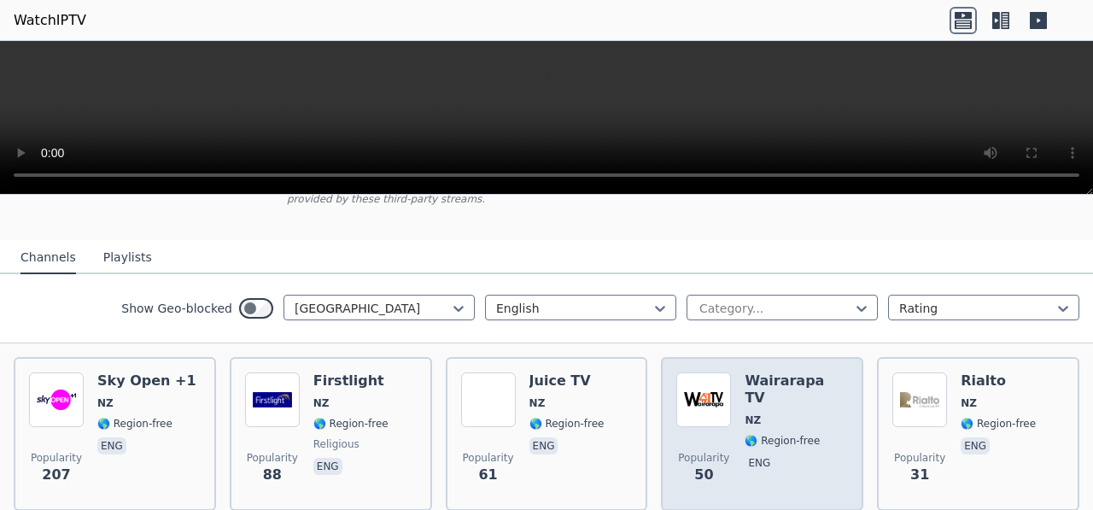
scroll to position [141, 0]
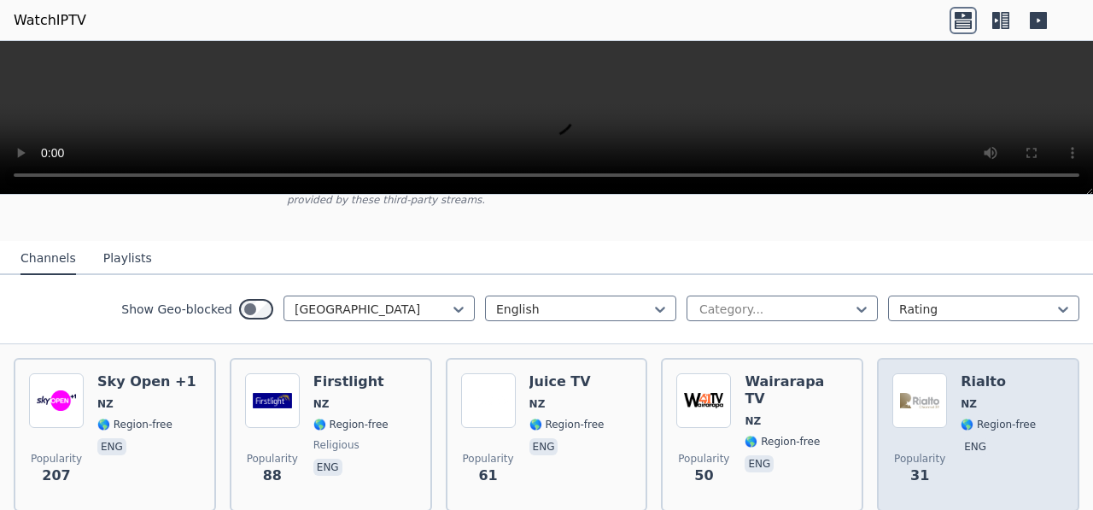
click at [997, 397] on span "NZ" at bounding box center [998, 404] width 75 height 14
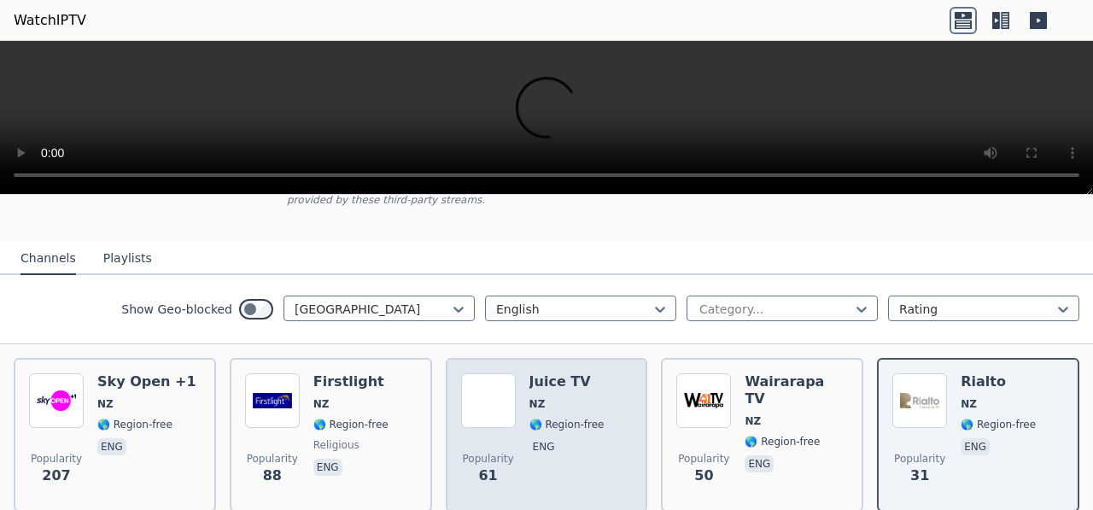
click at [552, 397] on span "NZ" at bounding box center [566, 404] width 75 height 14
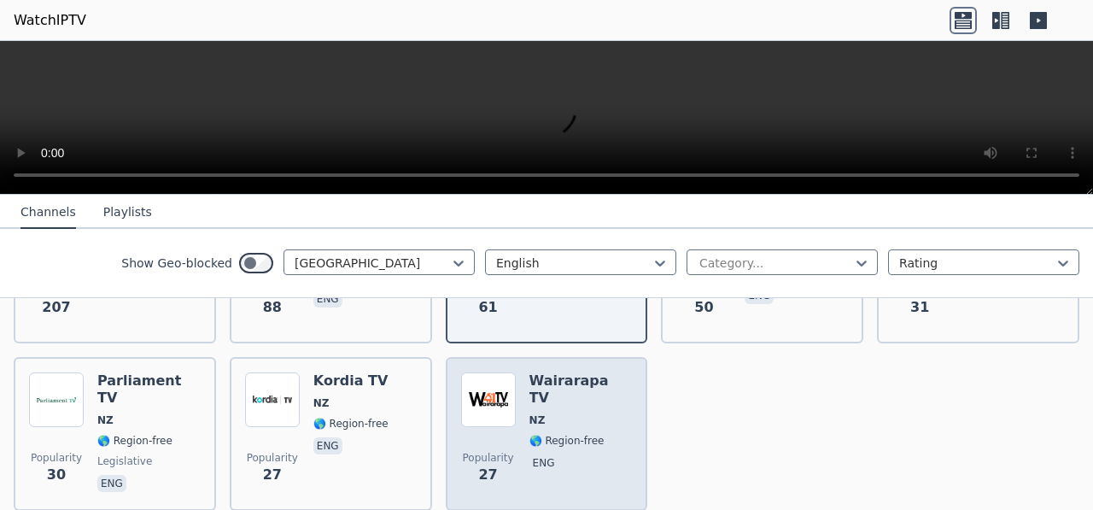
scroll to position [310, 0]
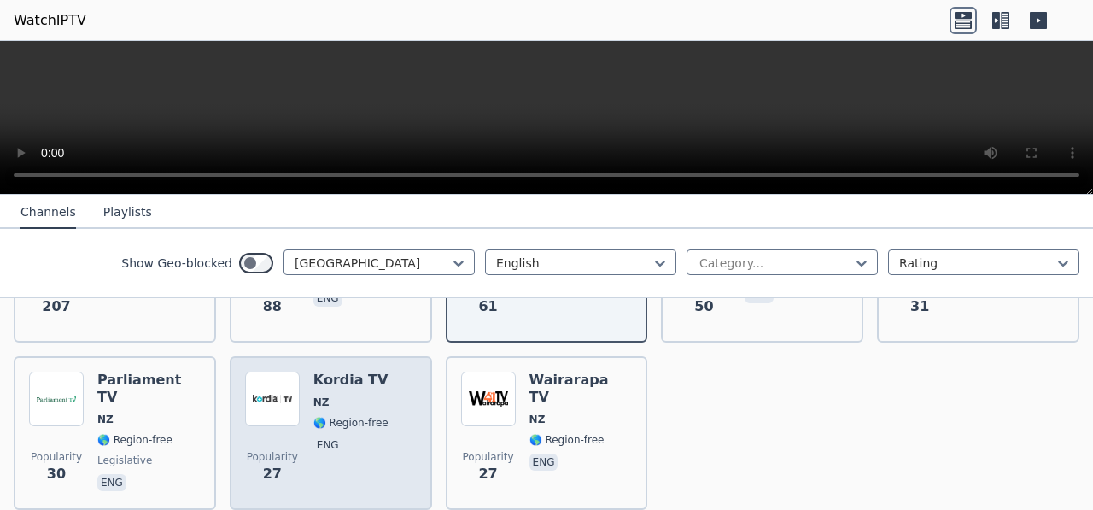
click at [342, 395] on span "NZ" at bounding box center [350, 402] width 75 height 14
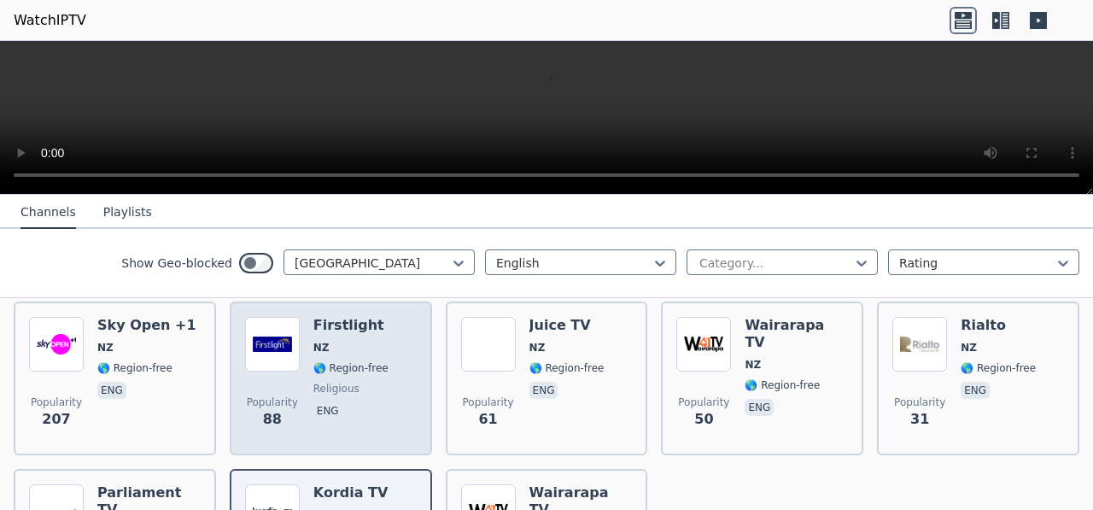
scroll to position [196, 0]
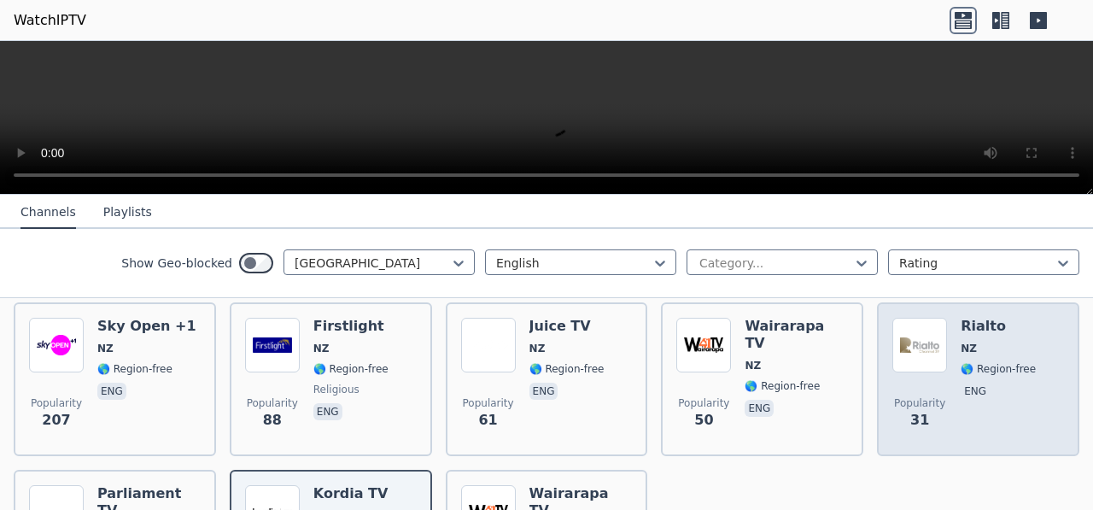
click at [961, 363] on div "Rialto [GEOGRAPHIC_DATA] 🌎 Region-free eng" at bounding box center [998, 379] width 75 height 123
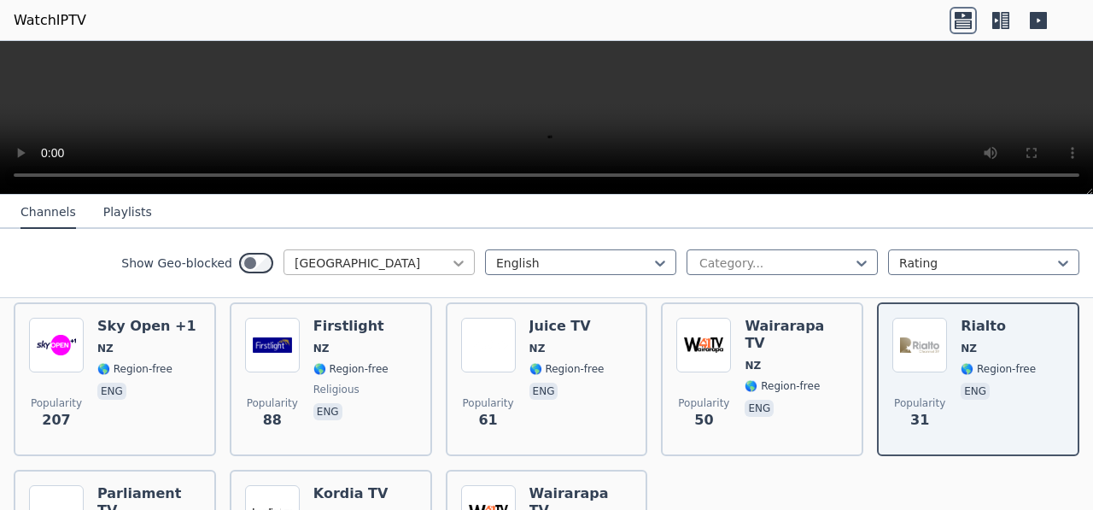
click at [450, 262] on icon at bounding box center [458, 262] width 17 height 17
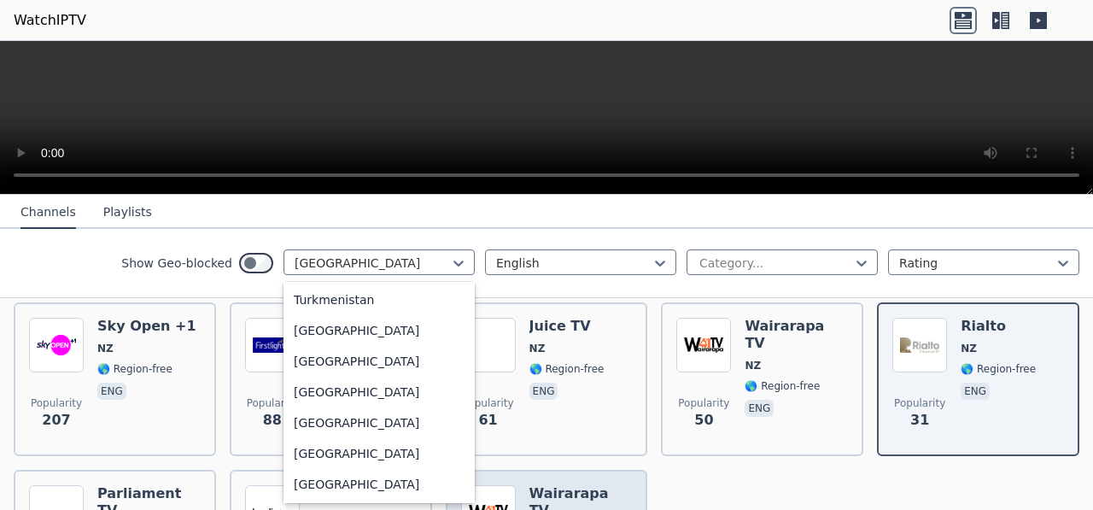
scroll to position [5860, 0]
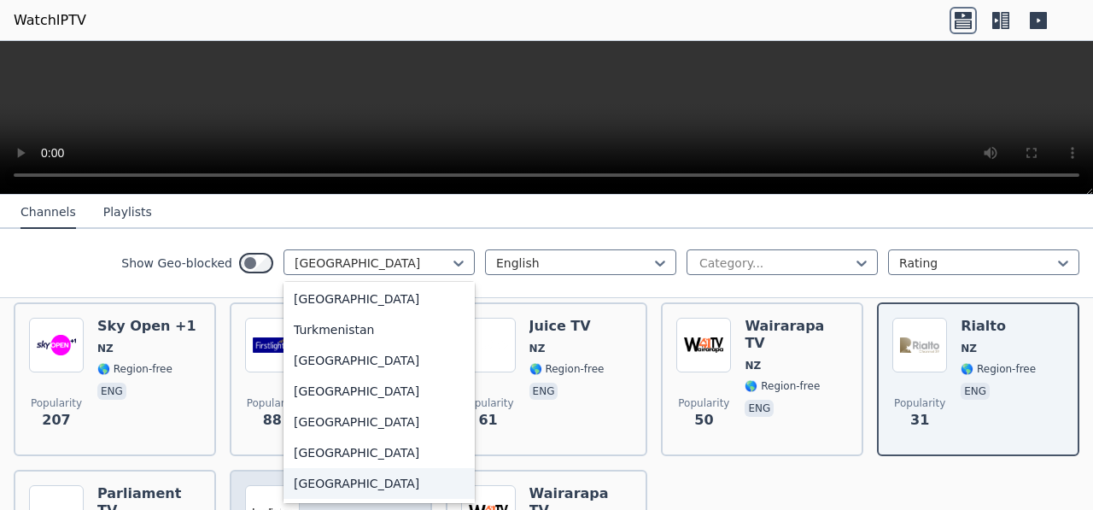
click at [324, 482] on div "[GEOGRAPHIC_DATA]" at bounding box center [378, 483] width 191 height 31
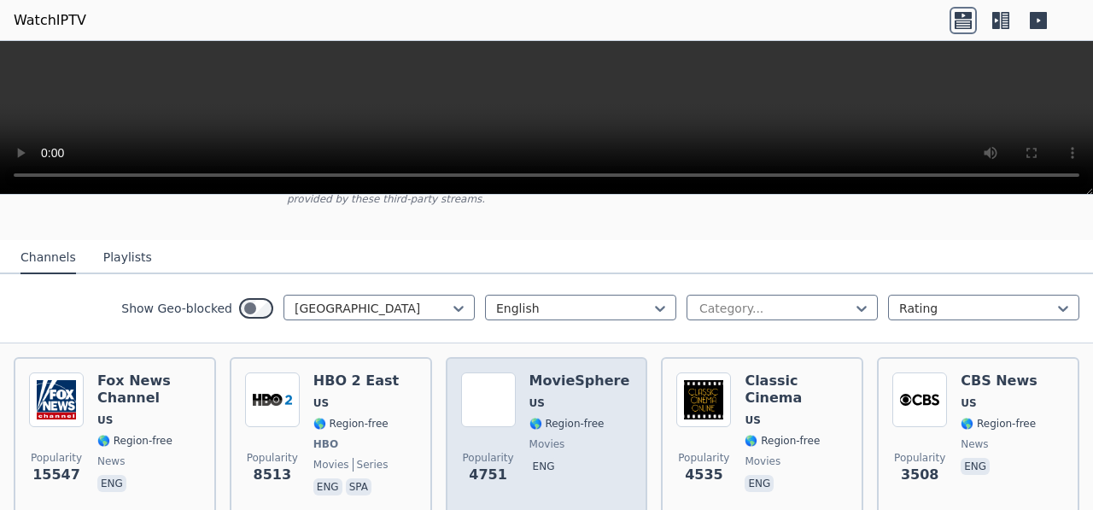
scroll to position [143, 0]
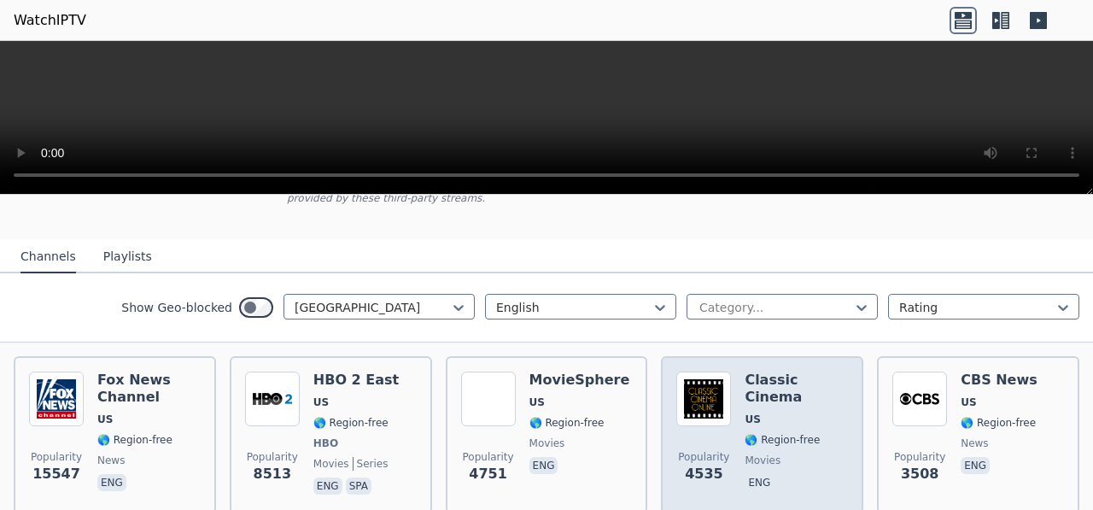
click at [780, 395] on div "Classic Cinema US 🌎 Region-free movies eng" at bounding box center [796, 434] width 103 height 126
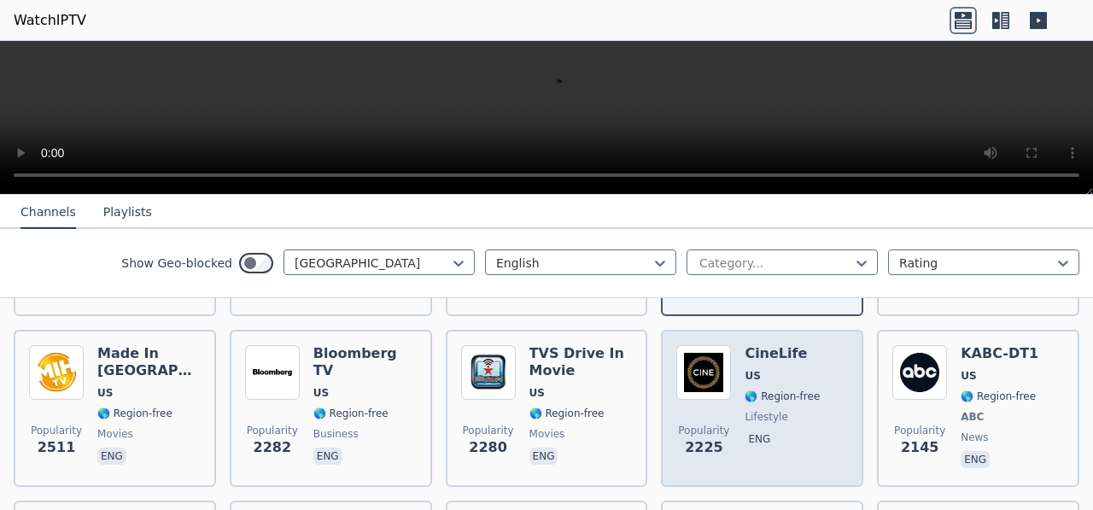
scroll to position [341, 0]
click at [736, 351] on div "Popularity 2225 CineLife US 🌎 Region-free lifestyle eng" at bounding box center [762, 407] width 172 height 126
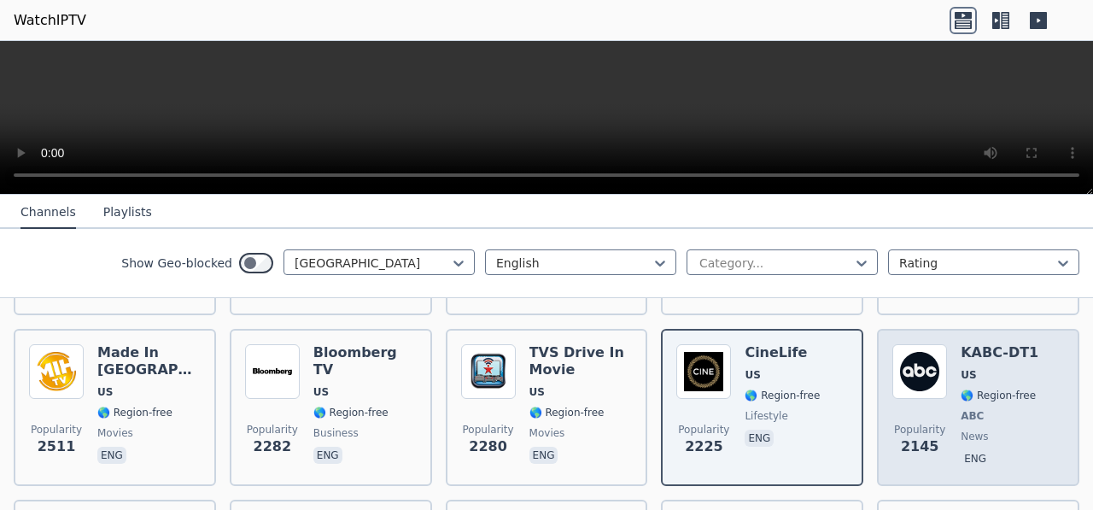
click at [986, 389] on span "🌎 Region-free" at bounding box center [998, 396] width 75 height 14
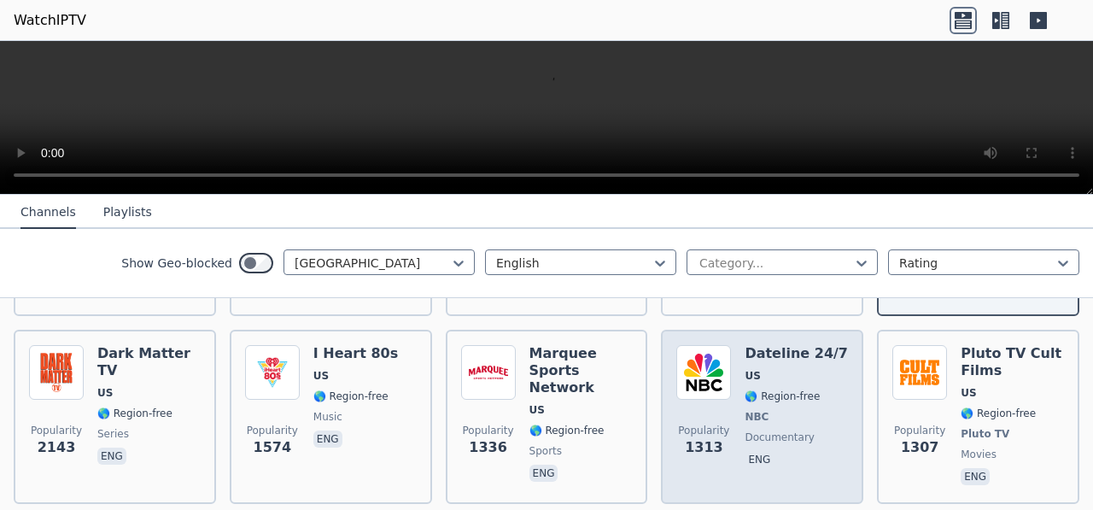
scroll to position [511, 0]
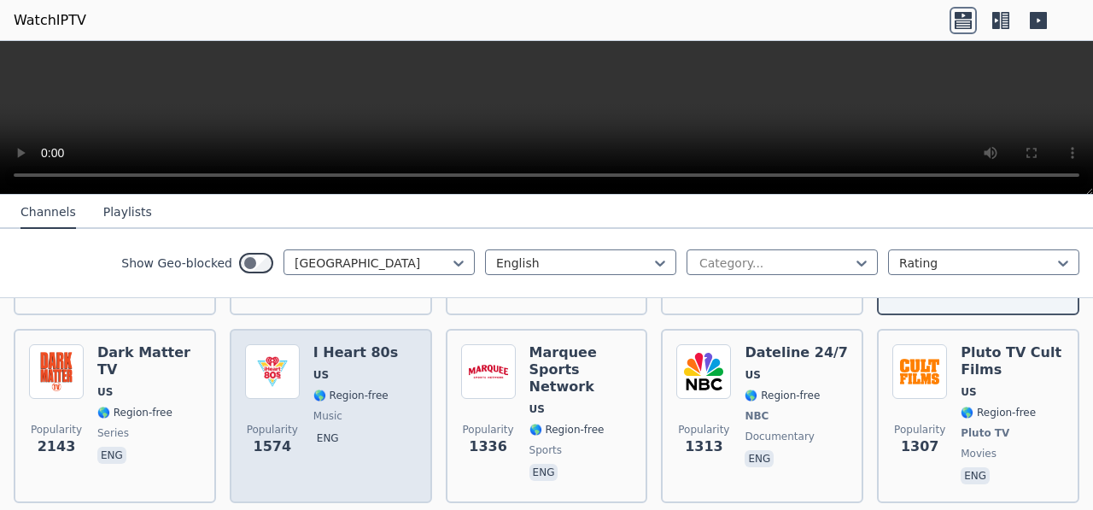
click at [333, 369] on div "I Heart 80s US 🌎 Region-free music eng" at bounding box center [355, 415] width 85 height 143
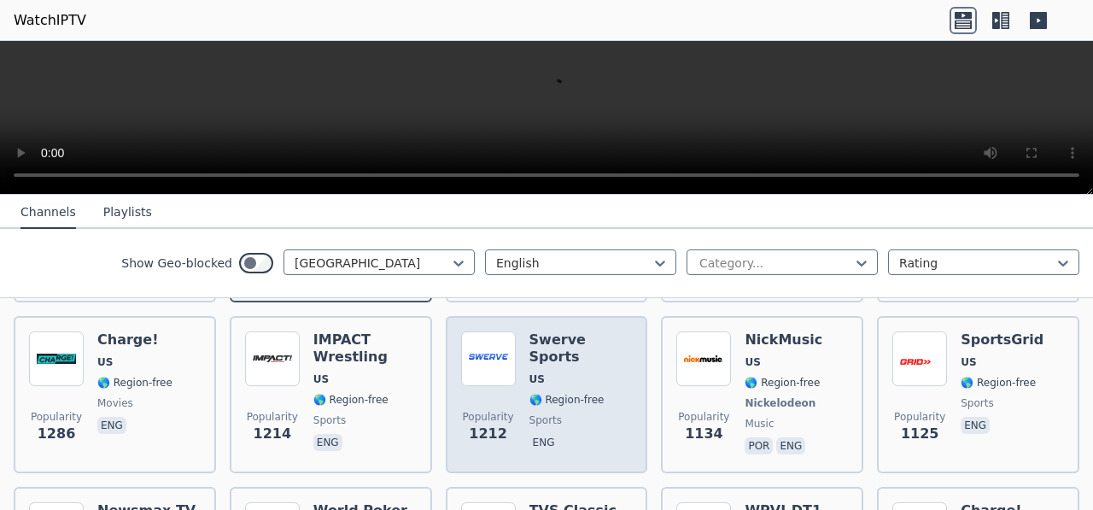
scroll to position [711, 0]
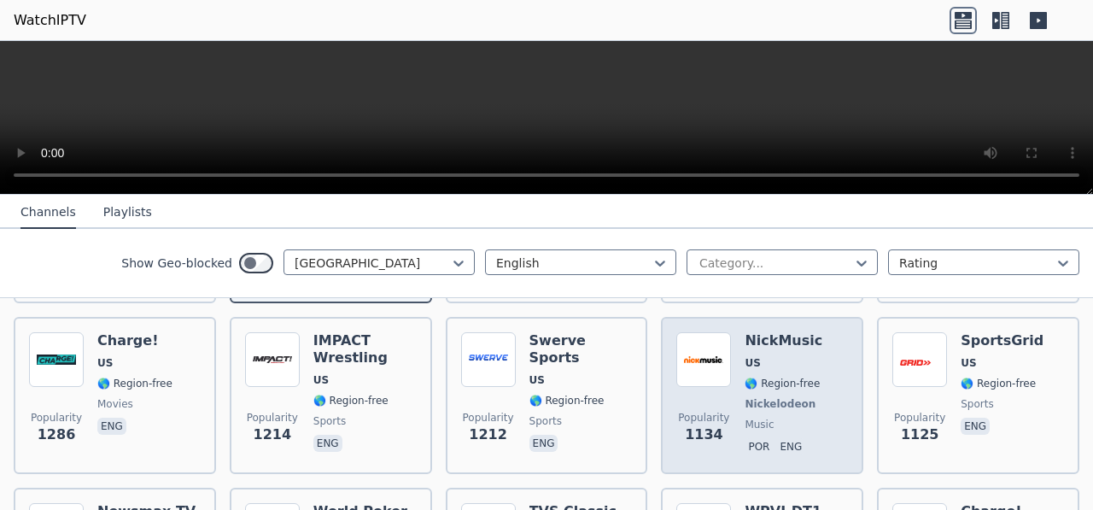
click at [775, 377] on span "🌎 Region-free" at bounding box center [782, 384] width 75 height 14
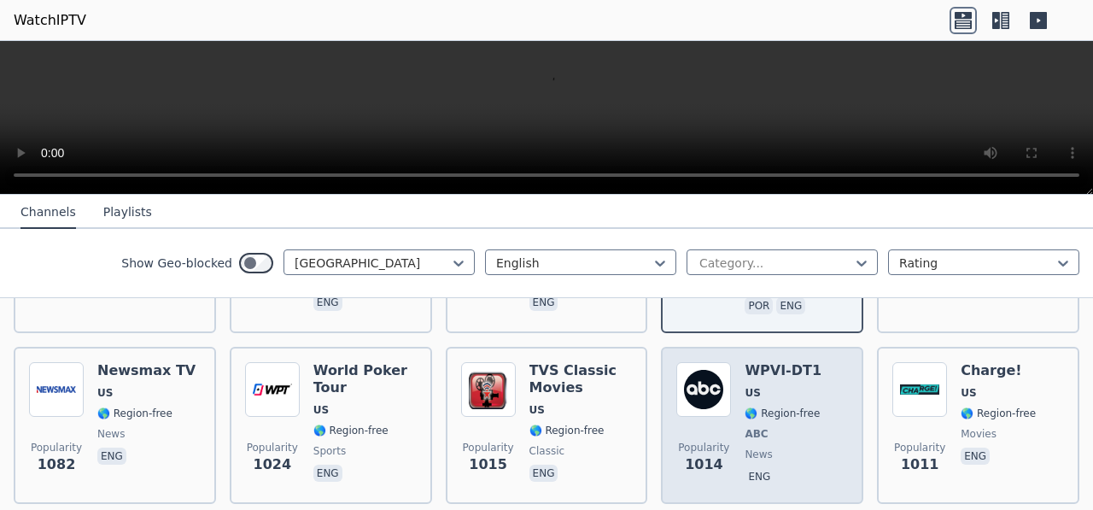
scroll to position [853, 0]
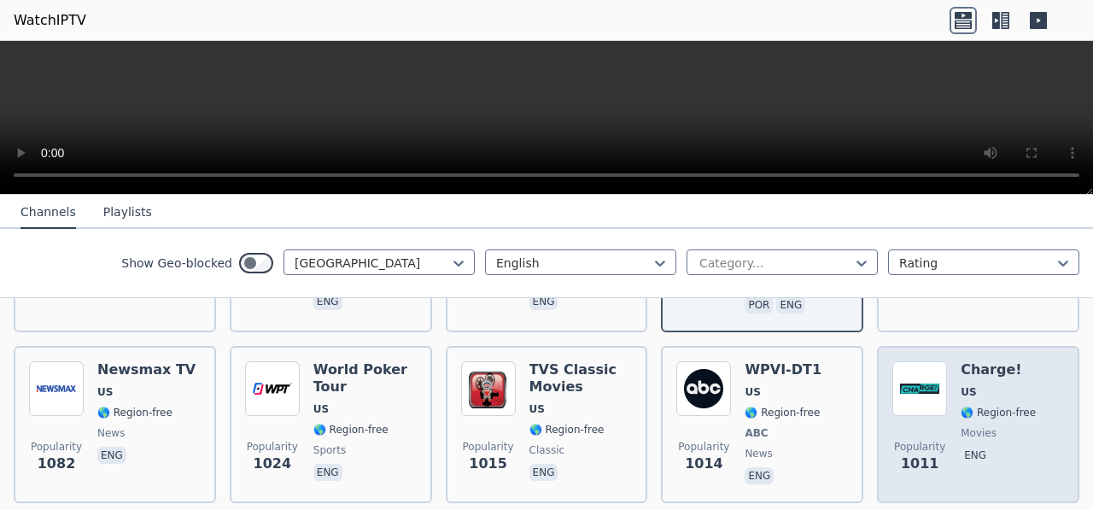
click at [979, 385] on span "US" at bounding box center [998, 392] width 75 height 14
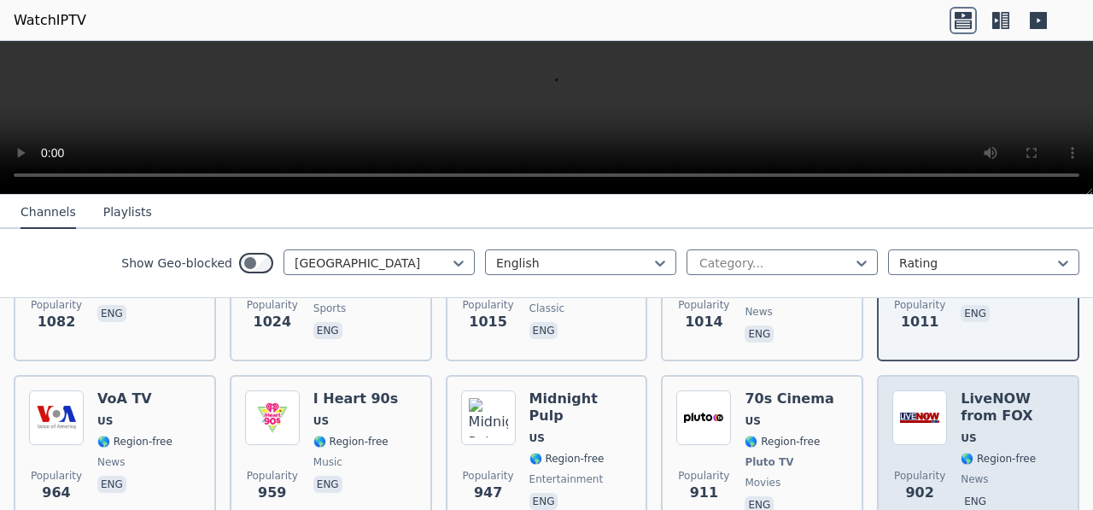
scroll to position [996, 0]
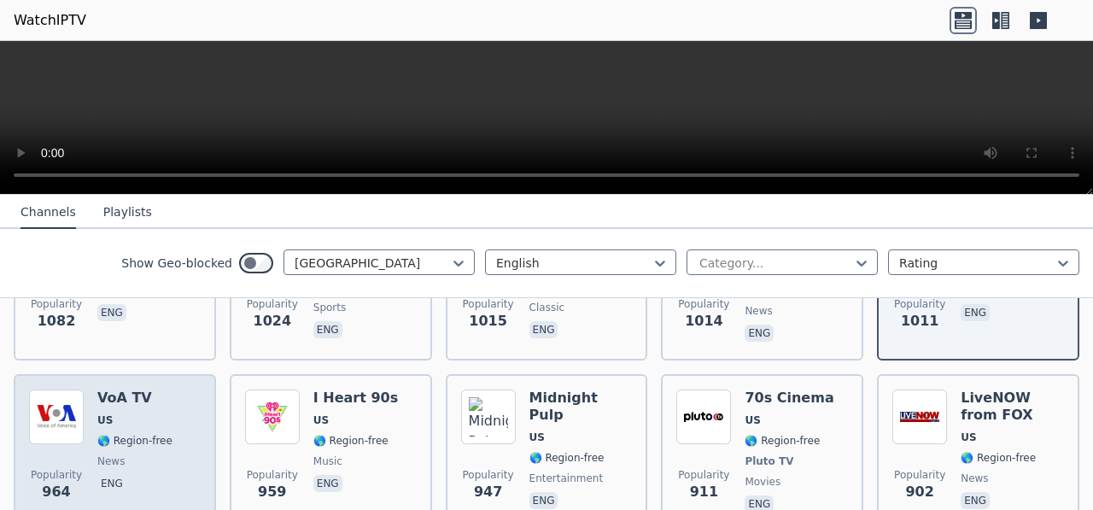
click at [139, 413] on span "US" at bounding box center [134, 420] width 75 height 14
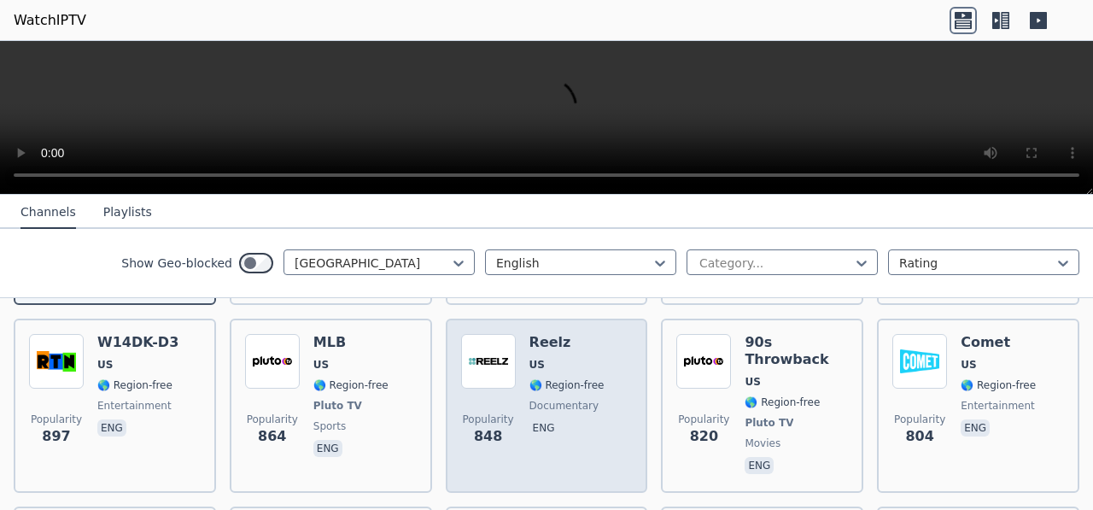
scroll to position [1223, 0]
click at [549, 379] on div "Reelz US 🌎 Region-free documentary eng" at bounding box center [566, 404] width 75 height 143
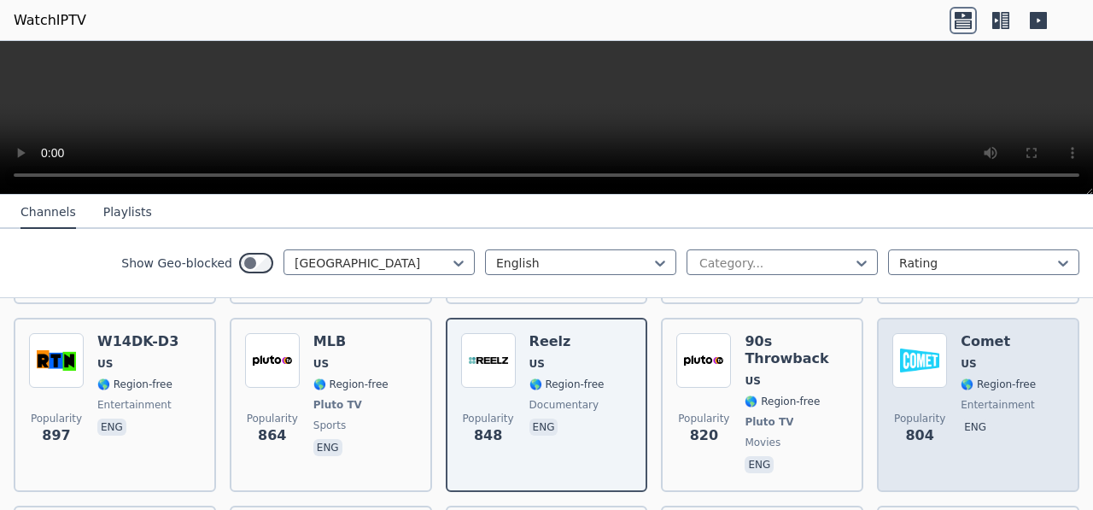
click at [985, 377] on span "🌎 Region-free" at bounding box center [998, 384] width 75 height 14
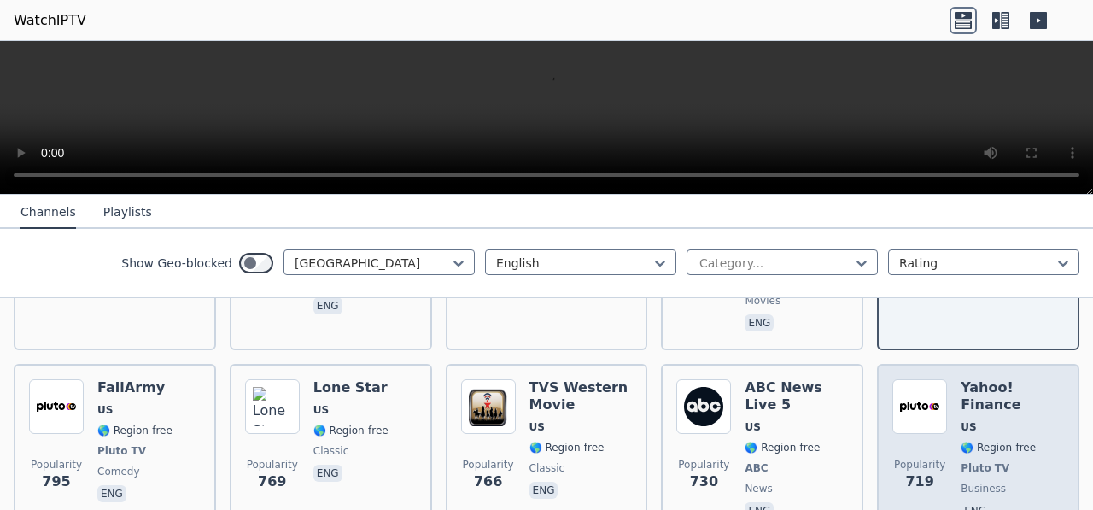
scroll to position [1365, 0]
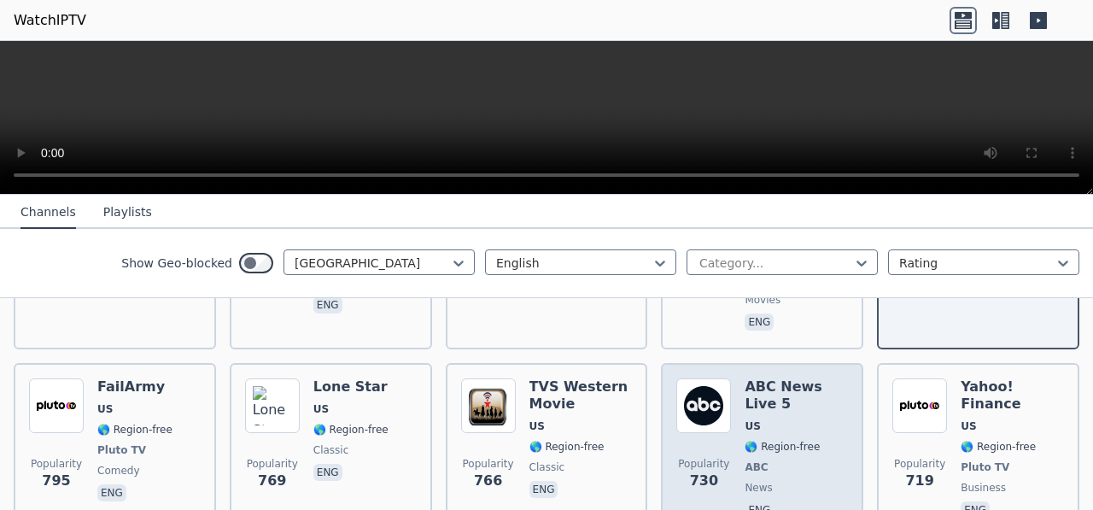
click at [763, 405] on div "ABC News Live 5 US 🌎 Region-free ABC news eng" at bounding box center [796, 449] width 103 height 143
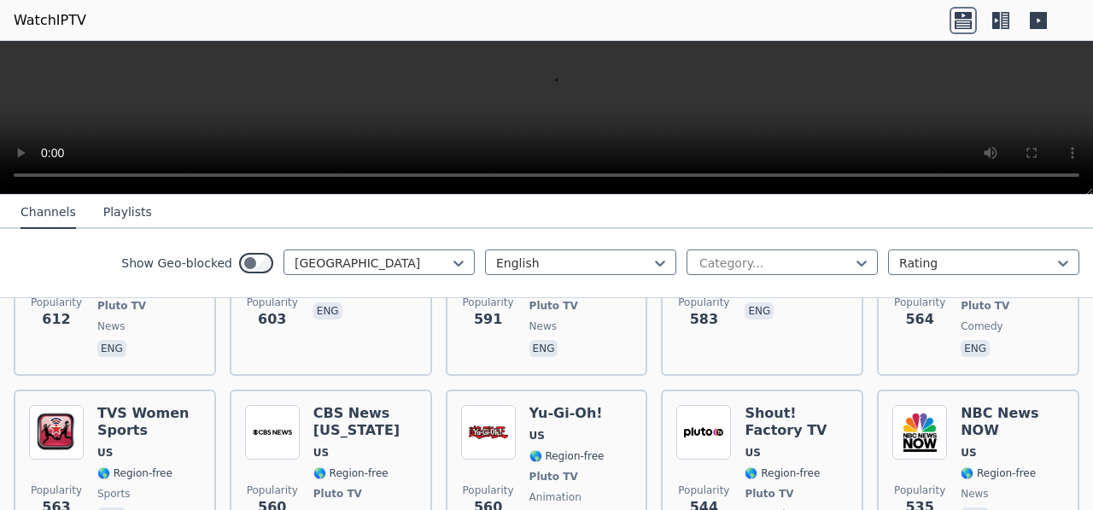
scroll to position [2105, 0]
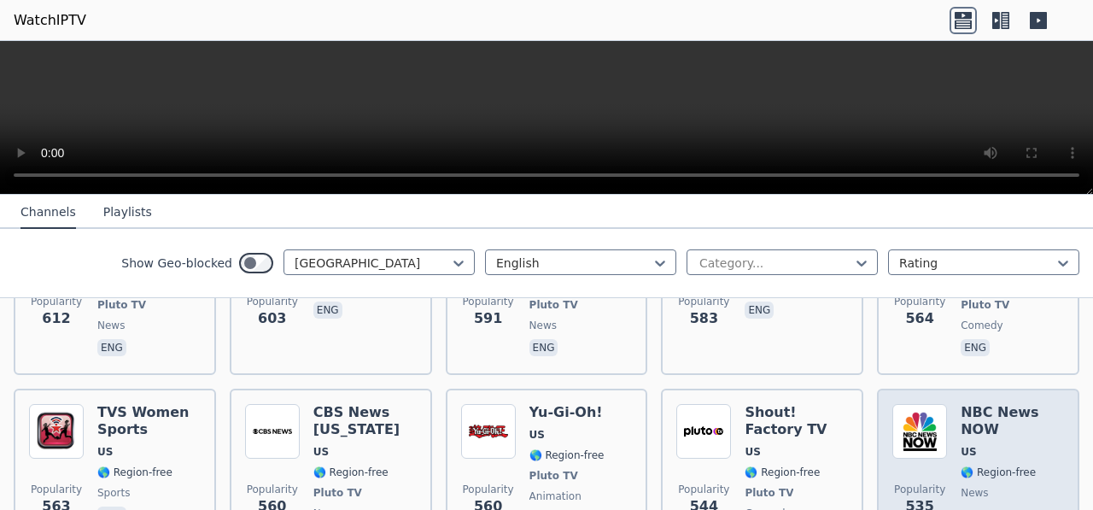
click at [964, 404] on div "NBC News NOW US 🌎 Region-free news eng" at bounding box center [1012, 475] width 103 height 143
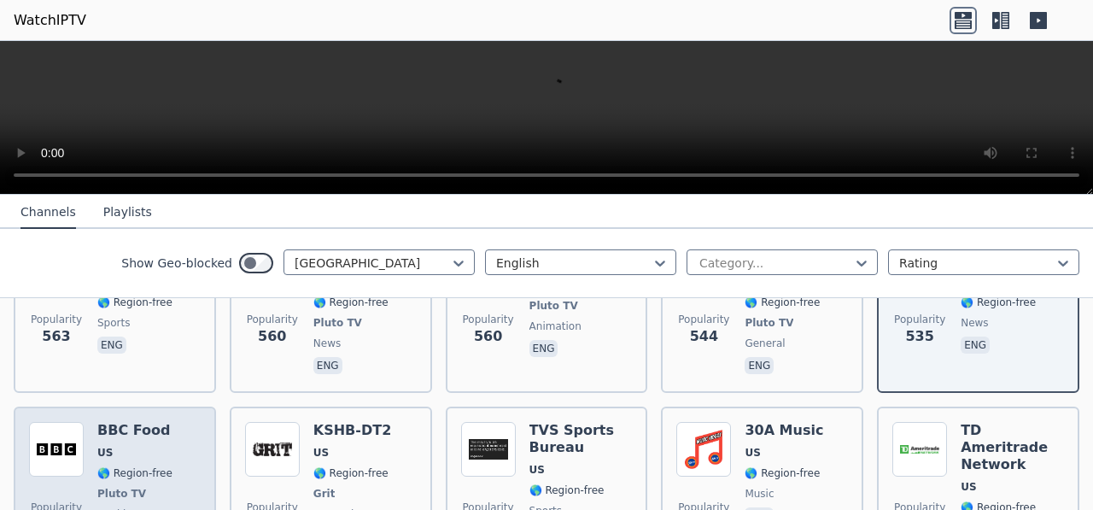
scroll to position [2276, 0]
click at [136, 465] on span "🌎 Region-free" at bounding box center [134, 472] width 75 height 14
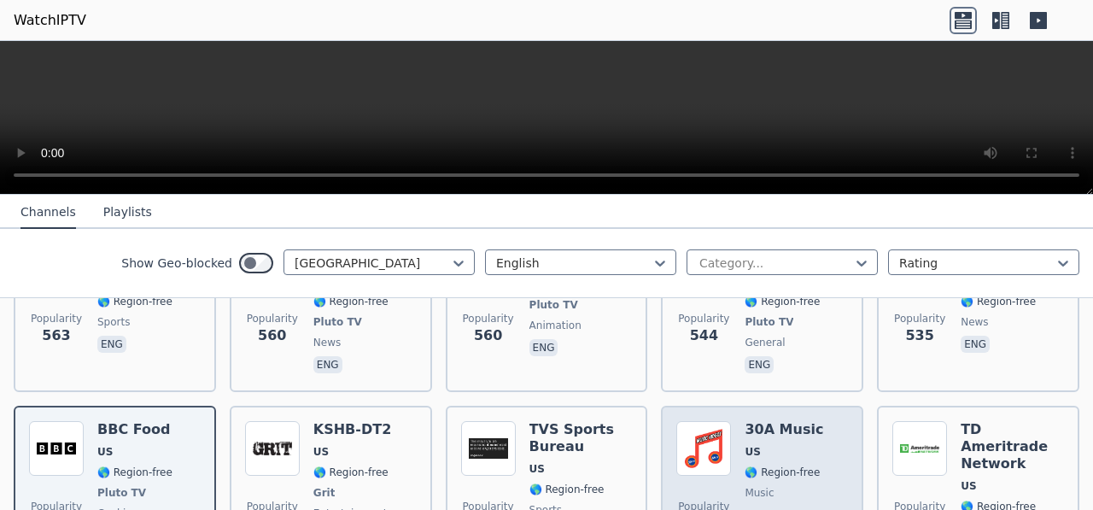
click at [771, 421] on div "30A Music US 🌎 Region-free music eng" at bounding box center [784, 491] width 79 height 140
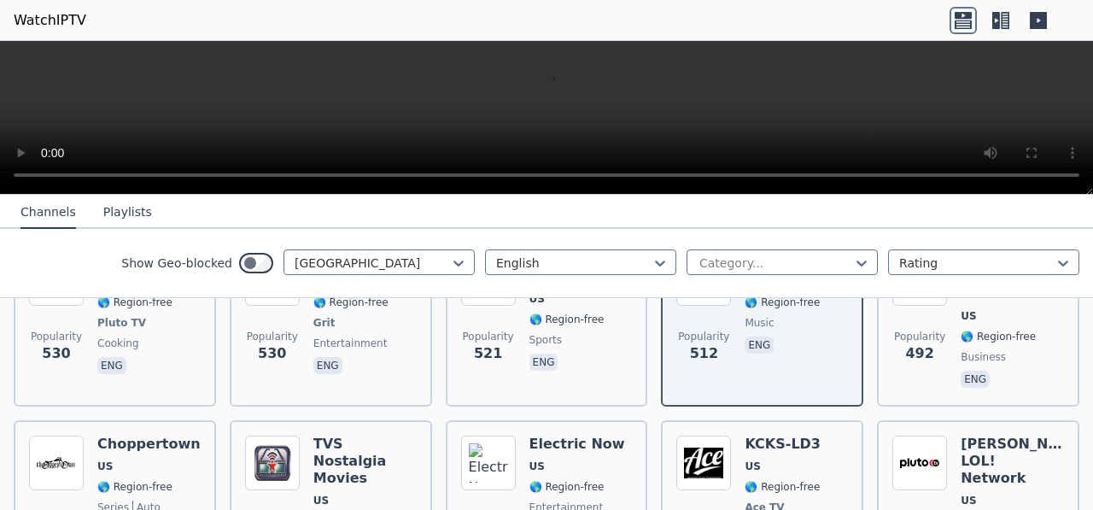
scroll to position [2446, 0]
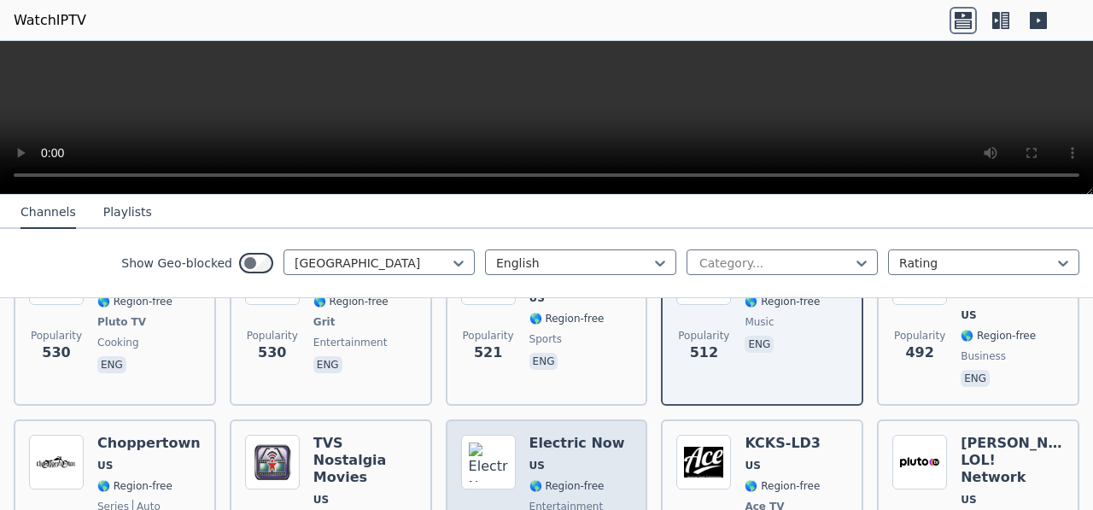
click at [555, 459] on span "US" at bounding box center [577, 466] width 96 height 14
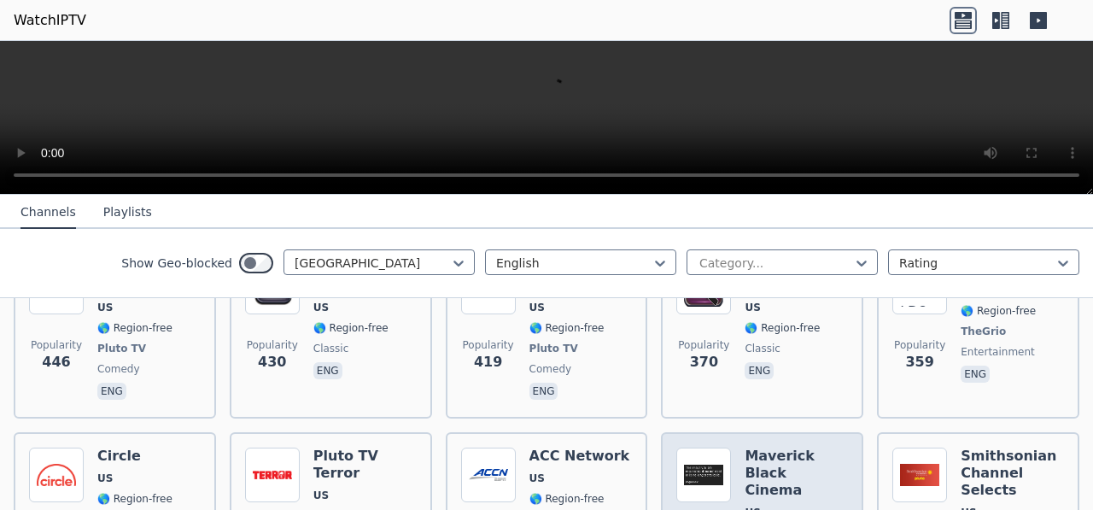
scroll to position [3015, 0]
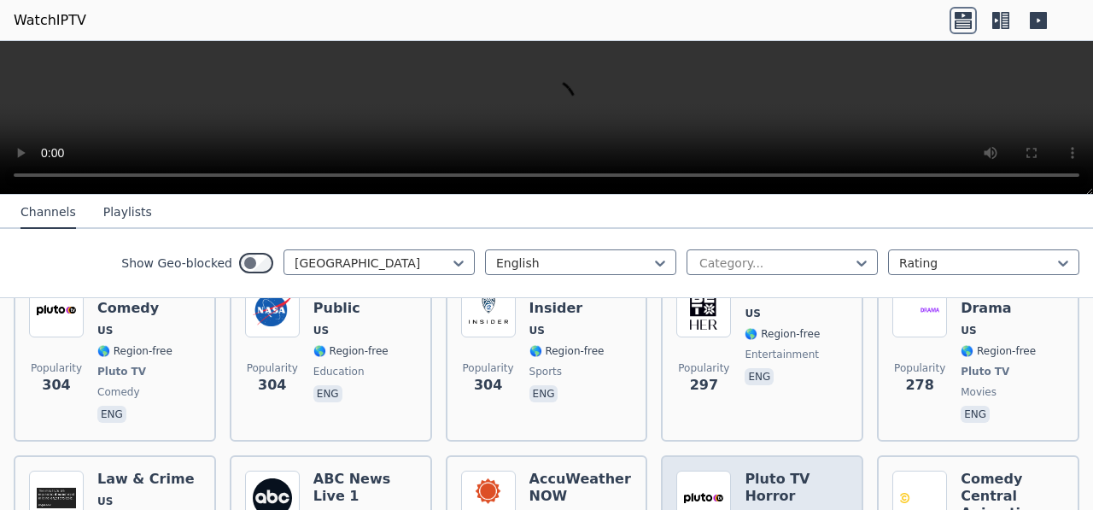
scroll to position [3385, 0]
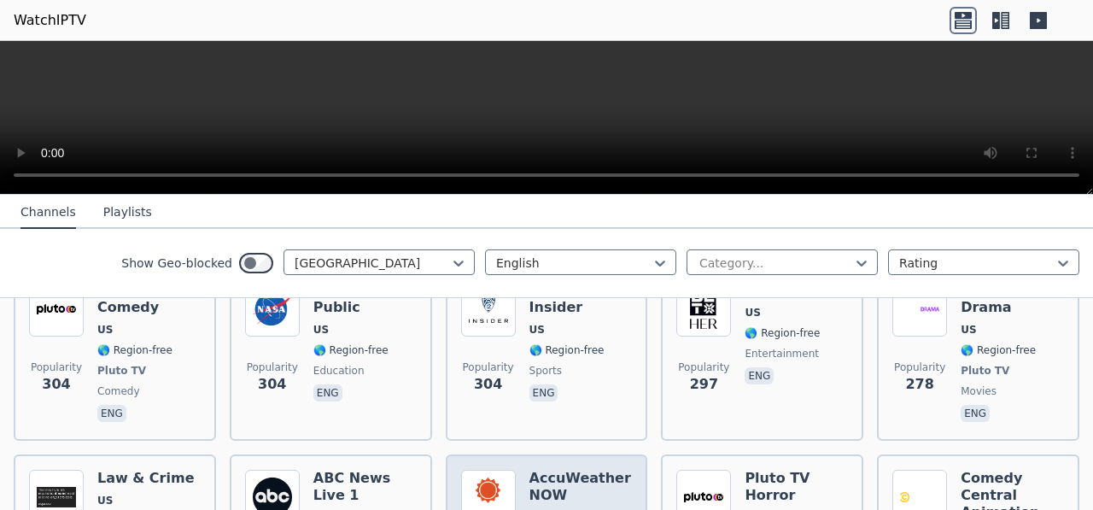
click at [547, 509] on span "US" at bounding box center [580, 518] width 103 height 14
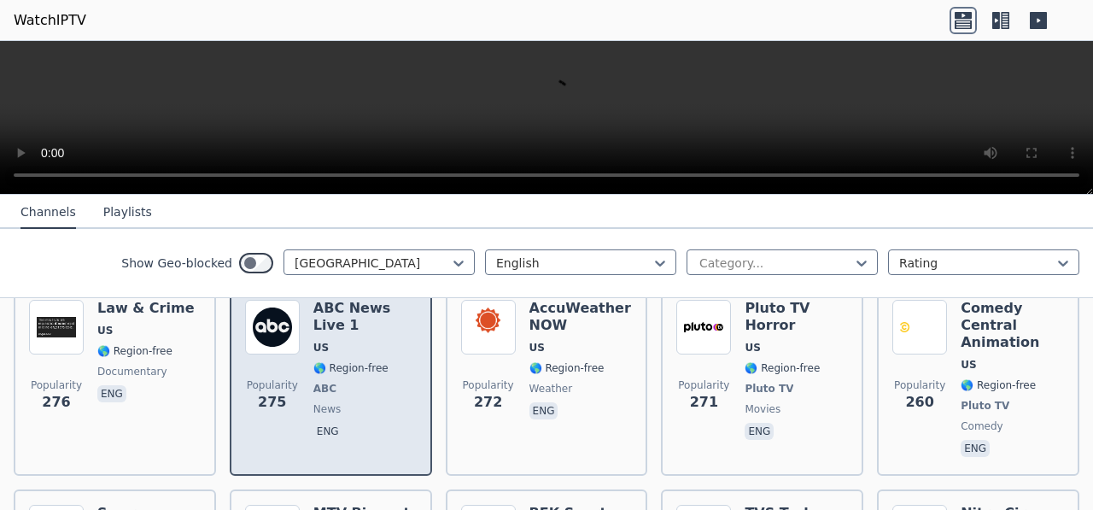
scroll to position [3556, 0]
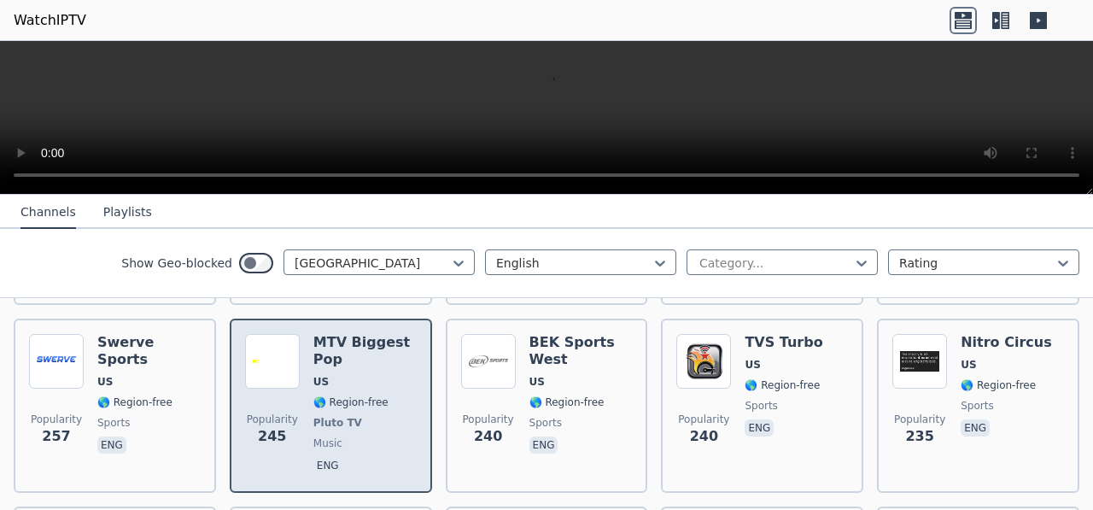
scroll to position [3726, 0]
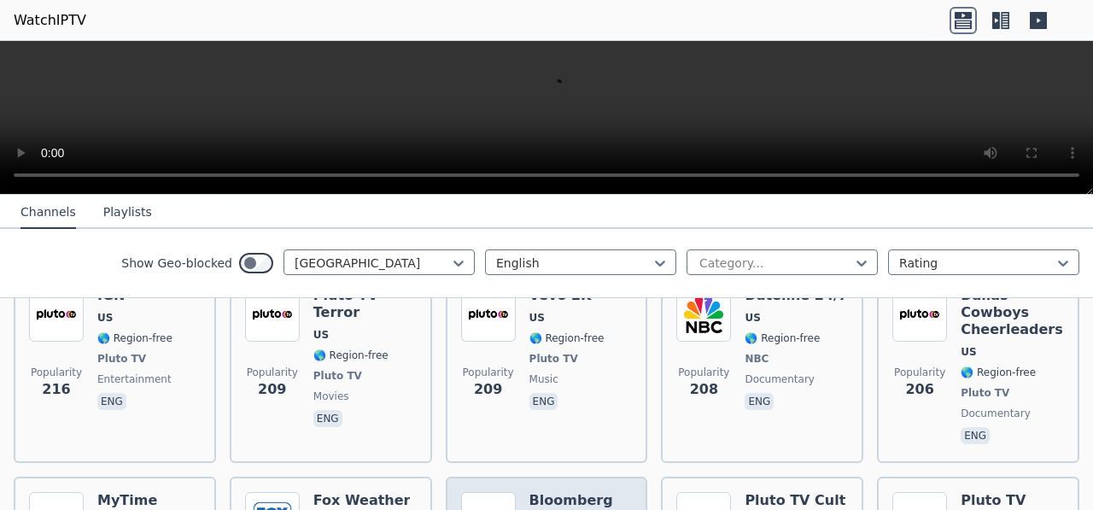
scroll to position [4352, 0]
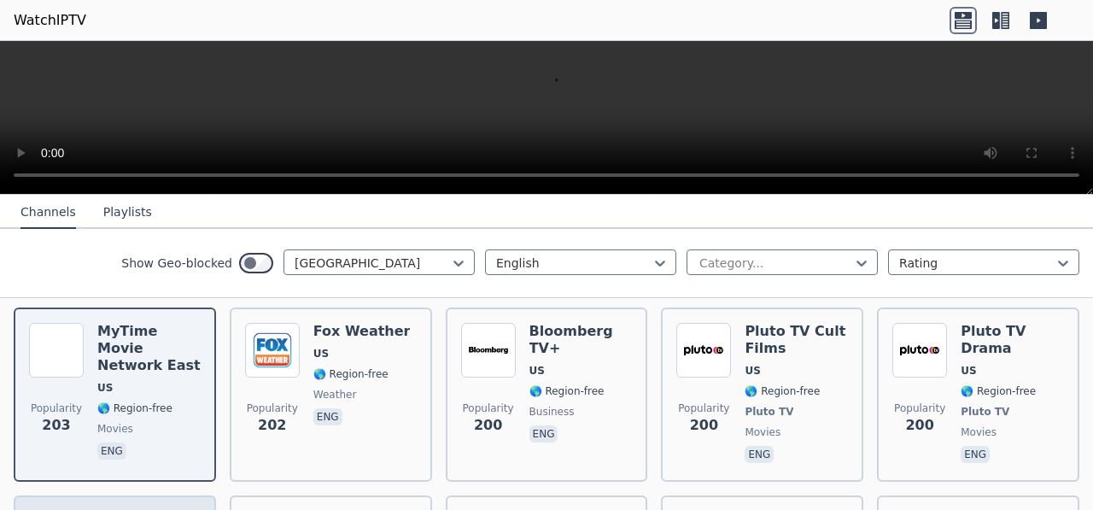
scroll to position [4523, 0]
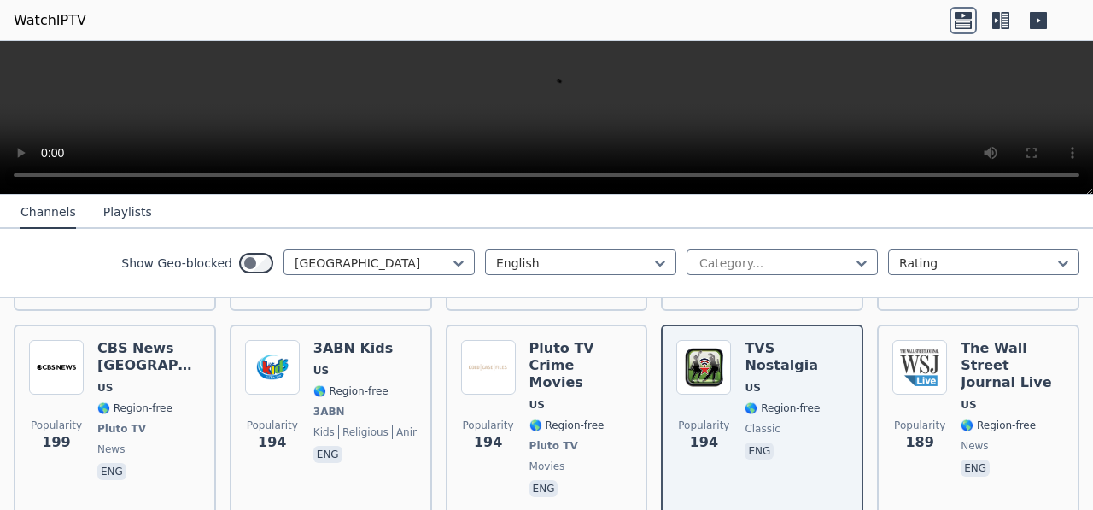
scroll to position [4694, 0]
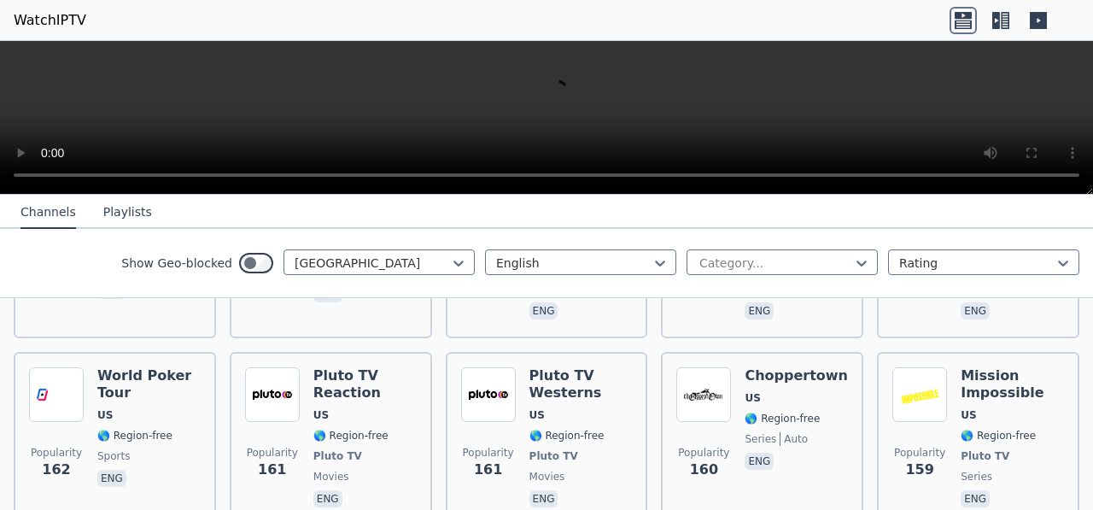
scroll to position [5433, 0]
